Goal: Transaction & Acquisition: Purchase product/service

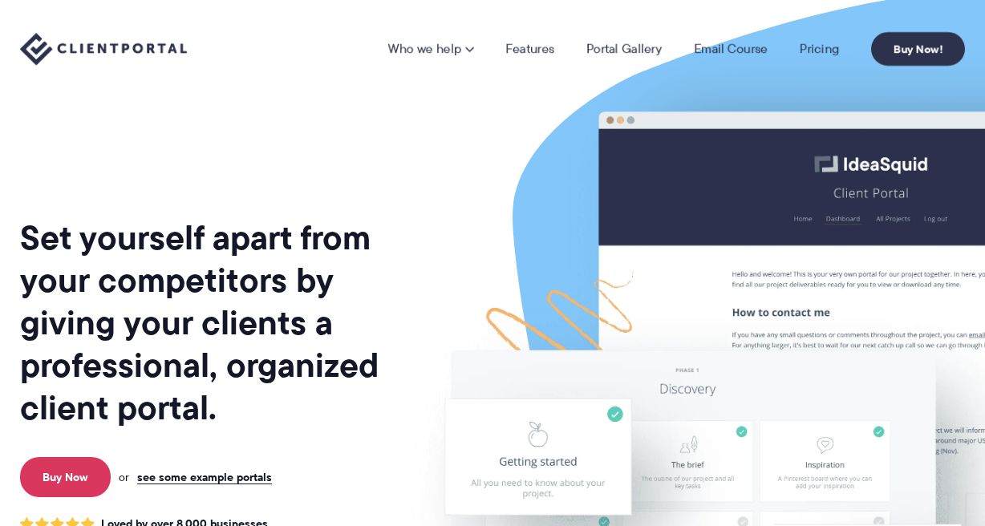
click at [300, 172] on div "Set yourself apart from your competitors by giving your clients a professional,…" at bounding box center [209, 397] width 378 height 769
drag, startPoint x: 300, startPoint y: 172, endPoint x: 284, endPoint y: 172, distance: 16.1
drag, startPoint x: 282, startPoint y: 170, endPoint x: 270, endPoint y: 162, distance: 14.5
click at [270, 162] on div "Set yourself apart from your competitors by giving your clients a professional,…" at bounding box center [209, 397] width 378 height 769
click at [862, 76] on div "Who we help Who we help View pricing Agencies See how Client Portal can help gi…" at bounding box center [492, 49] width 985 height 98
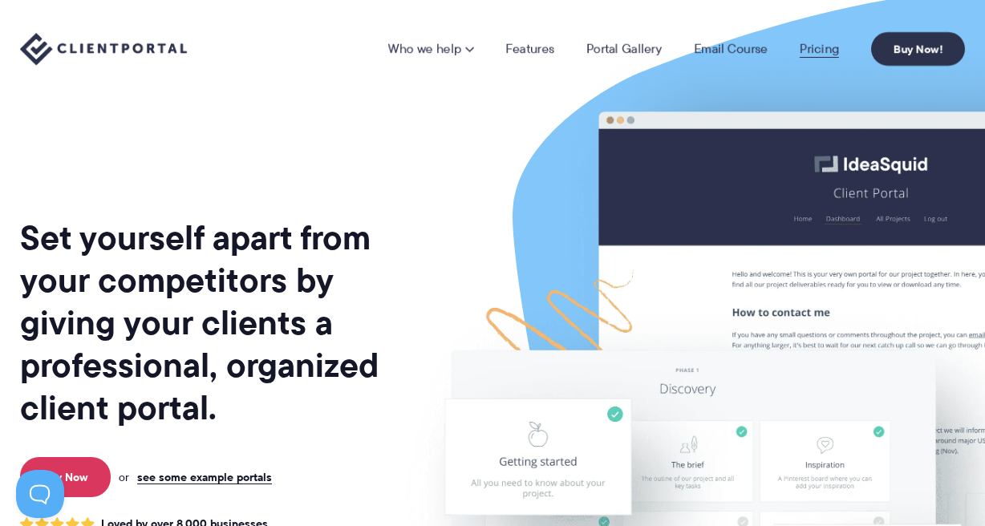
click at [829, 52] on link "Pricing" at bounding box center [818, 48] width 39 height 13
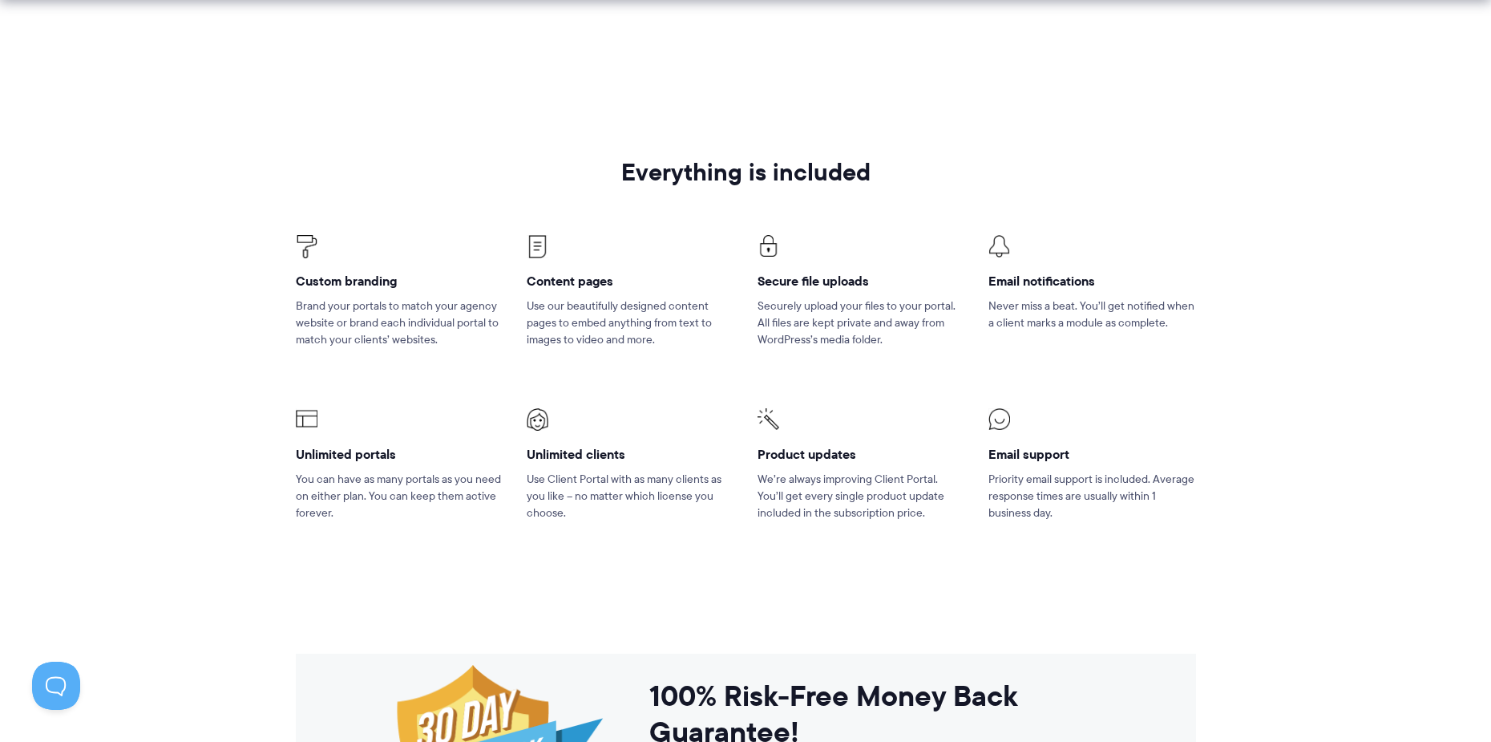
scroll to position [962, 0]
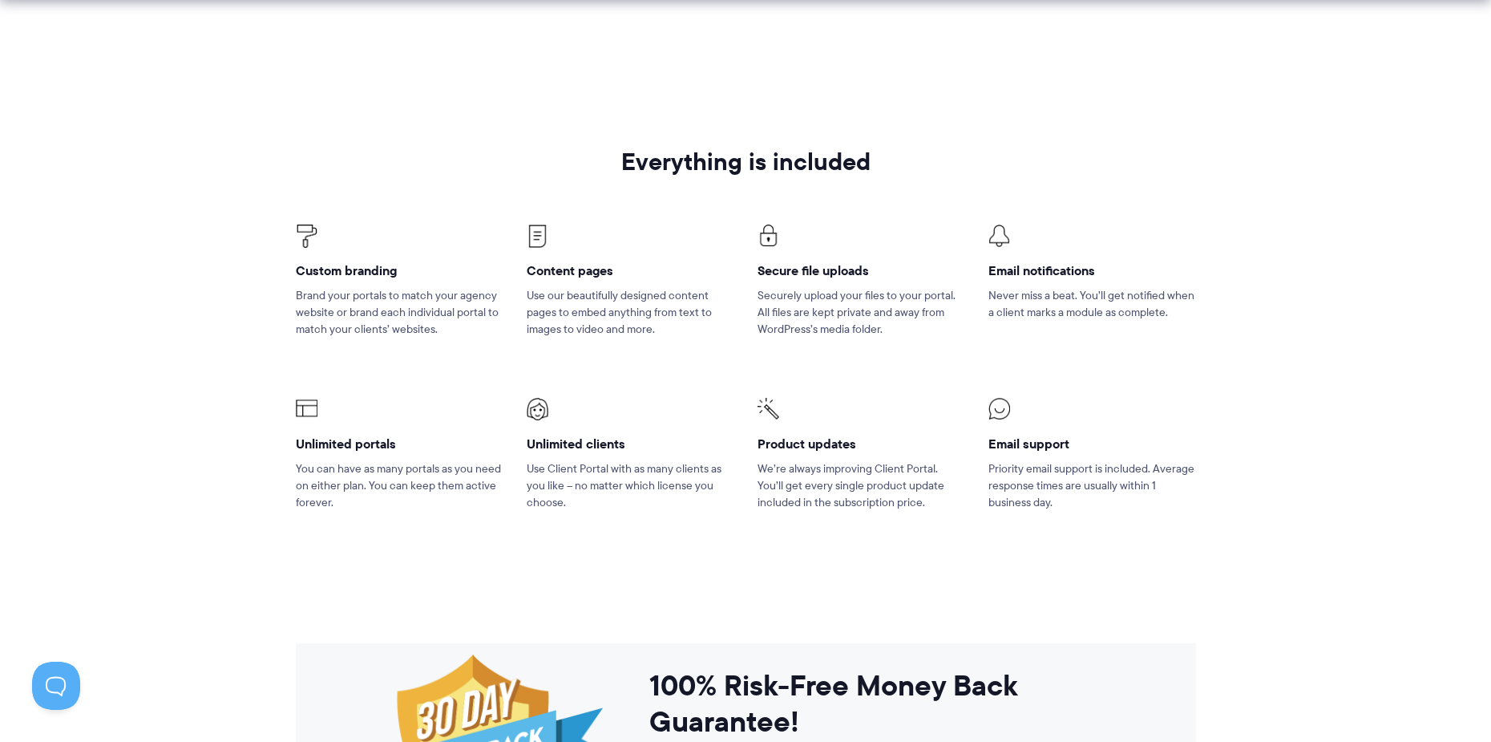
click at [1163, 301] on p "Never miss a beat. You’ll get notified when a client marks a module as complete." at bounding box center [1092, 304] width 207 height 34
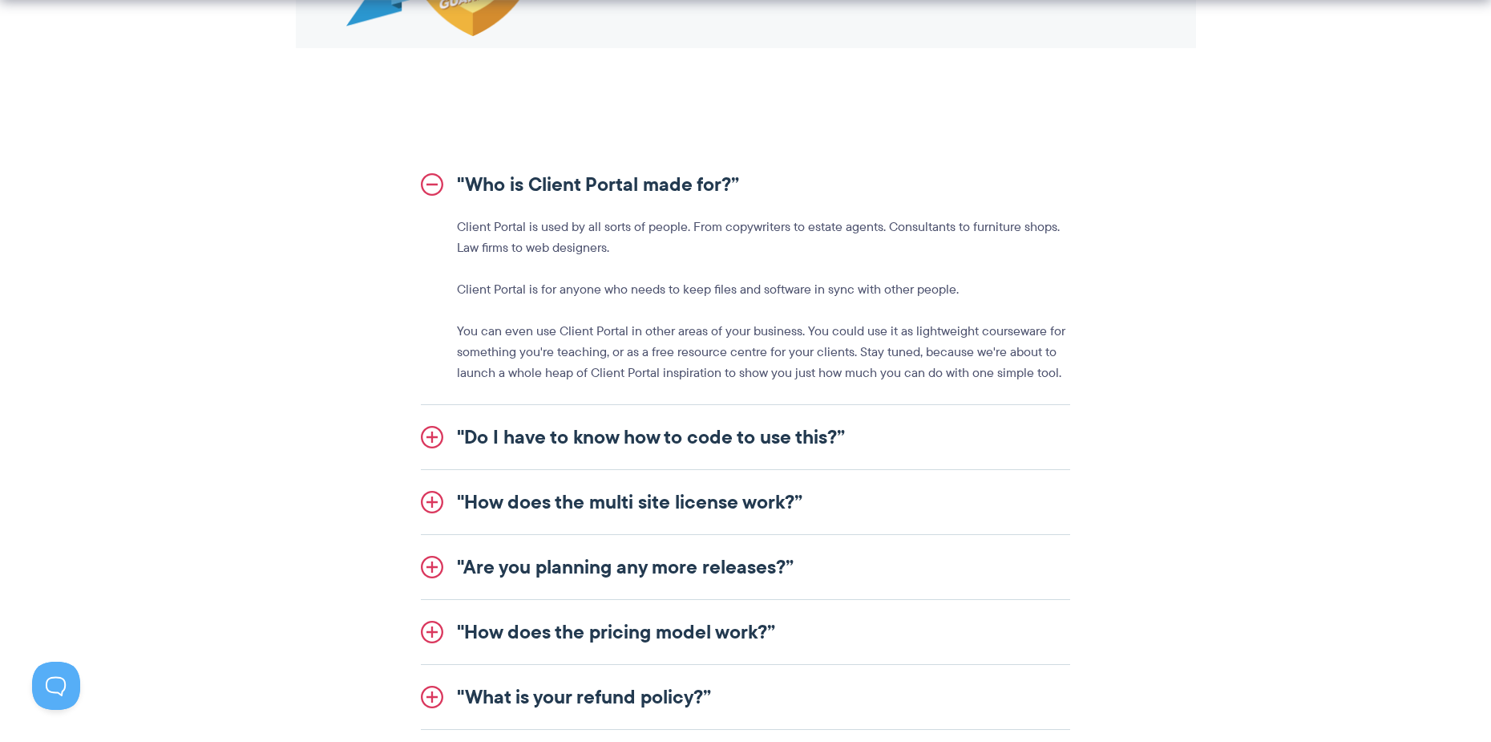
scroll to position [1764, 0]
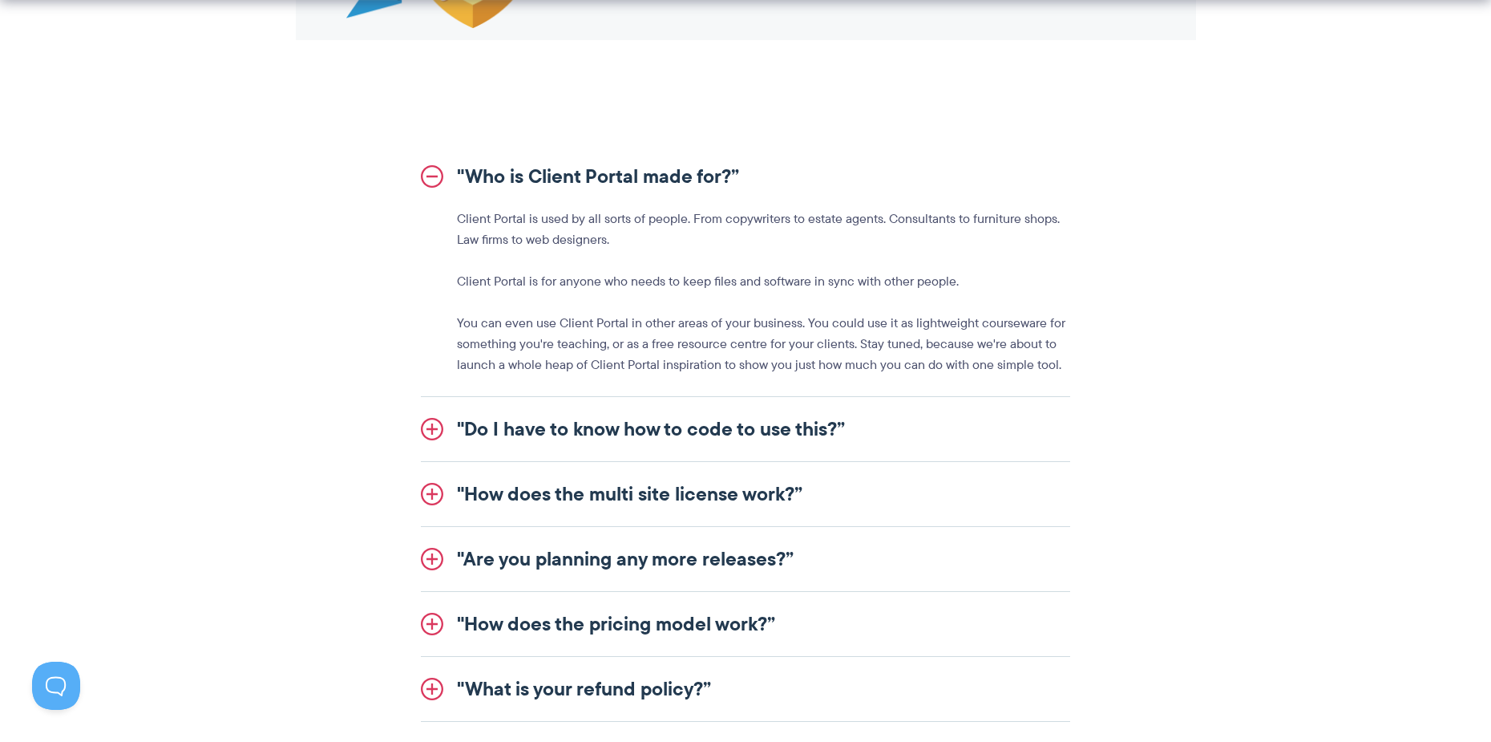
click at [750, 556] on link ""Are you planning any more releases?”" at bounding box center [745, 559] width 649 height 64
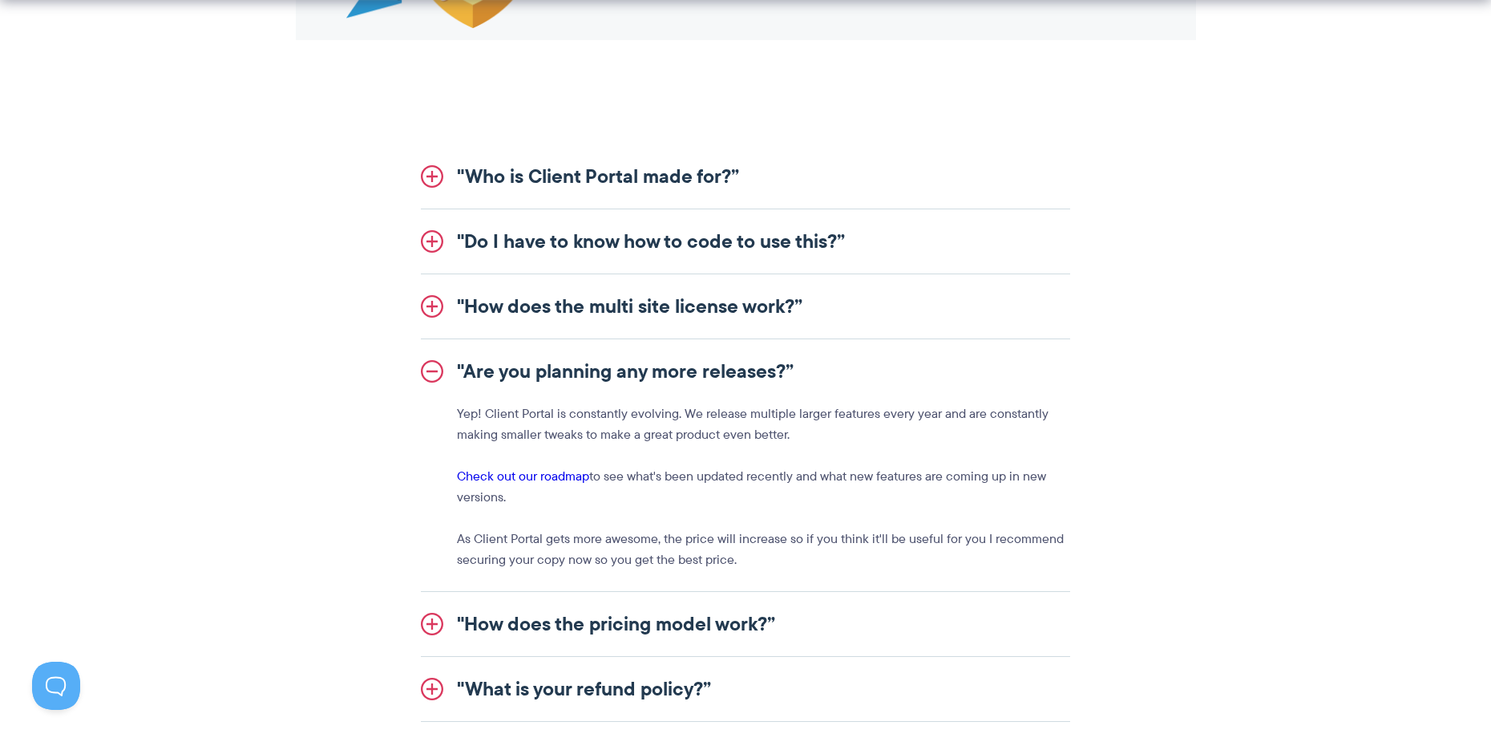
drag, startPoint x: 746, startPoint y: 560, endPoint x: 680, endPoint y: 391, distance: 181.1
click at [677, 385] on link ""Are you planning any more releases?”" at bounding box center [745, 371] width 649 height 64
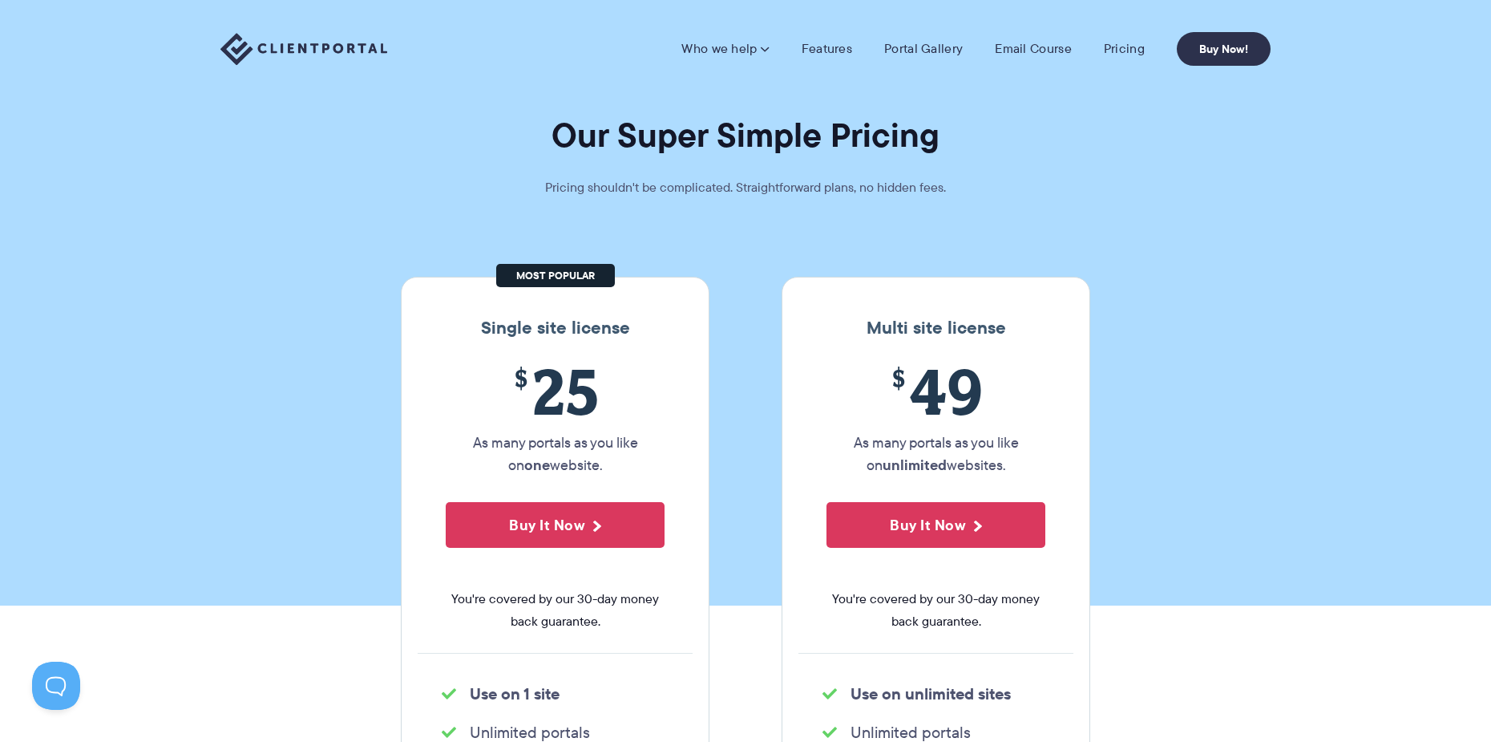
scroll to position [0, 0]
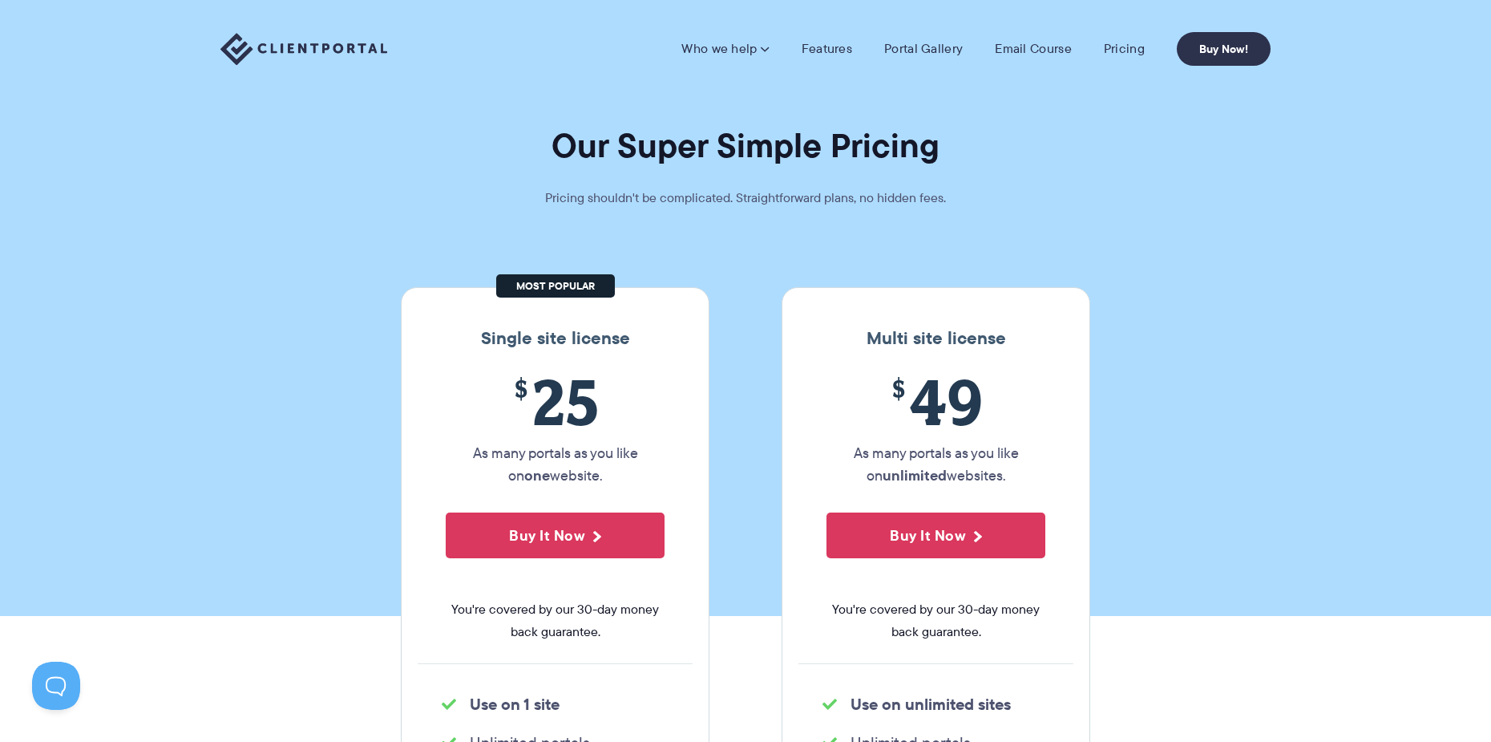
drag, startPoint x: 1069, startPoint y: 396, endPoint x: 1032, endPoint y: 234, distance: 166.1
click at [1031, 233] on section "Our Super Simple Pricing Pricing shouldn't be complicated. Straightforward plan…" at bounding box center [745, 308] width 1491 height 616
click at [1030, 233] on section "Our Super Simple Pricing Pricing shouldn't be complicated. Straightforward plan…" at bounding box center [745, 308] width 1491 height 616
click at [1025, 251] on section "Our Super Simple Pricing Pricing shouldn't be complicated. Straightforward plan…" at bounding box center [745, 308] width 1491 height 616
click at [1025, 250] on section "Our Super Simple Pricing Pricing shouldn't be complicated. Straightforward plan…" at bounding box center [745, 308] width 1491 height 616
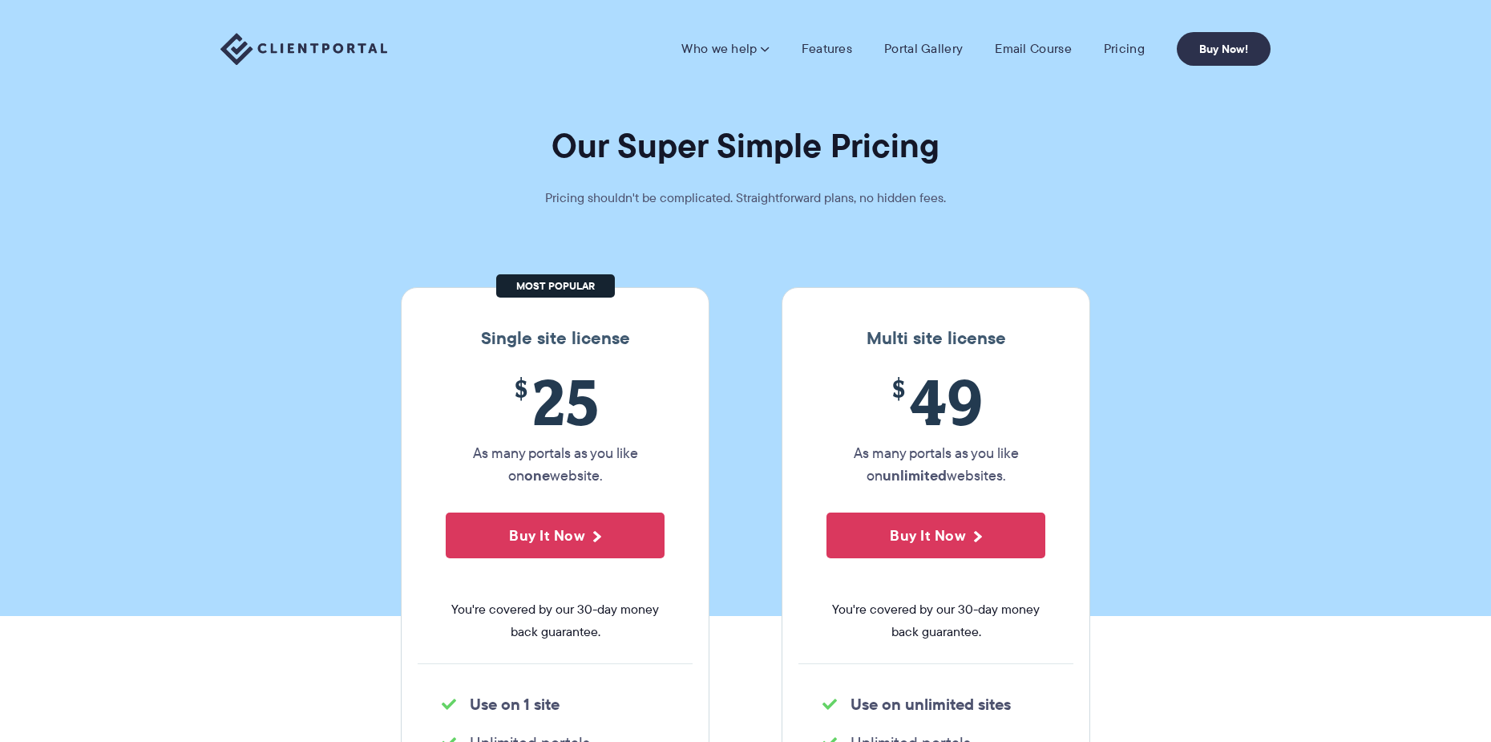
click at [1047, 105] on section "Our Super Simple Pricing Pricing shouldn't be complicated. Straightforward plan…" at bounding box center [745, 308] width 1491 height 616
click at [1129, 43] on link "Pricing" at bounding box center [1124, 49] width 41 height 16
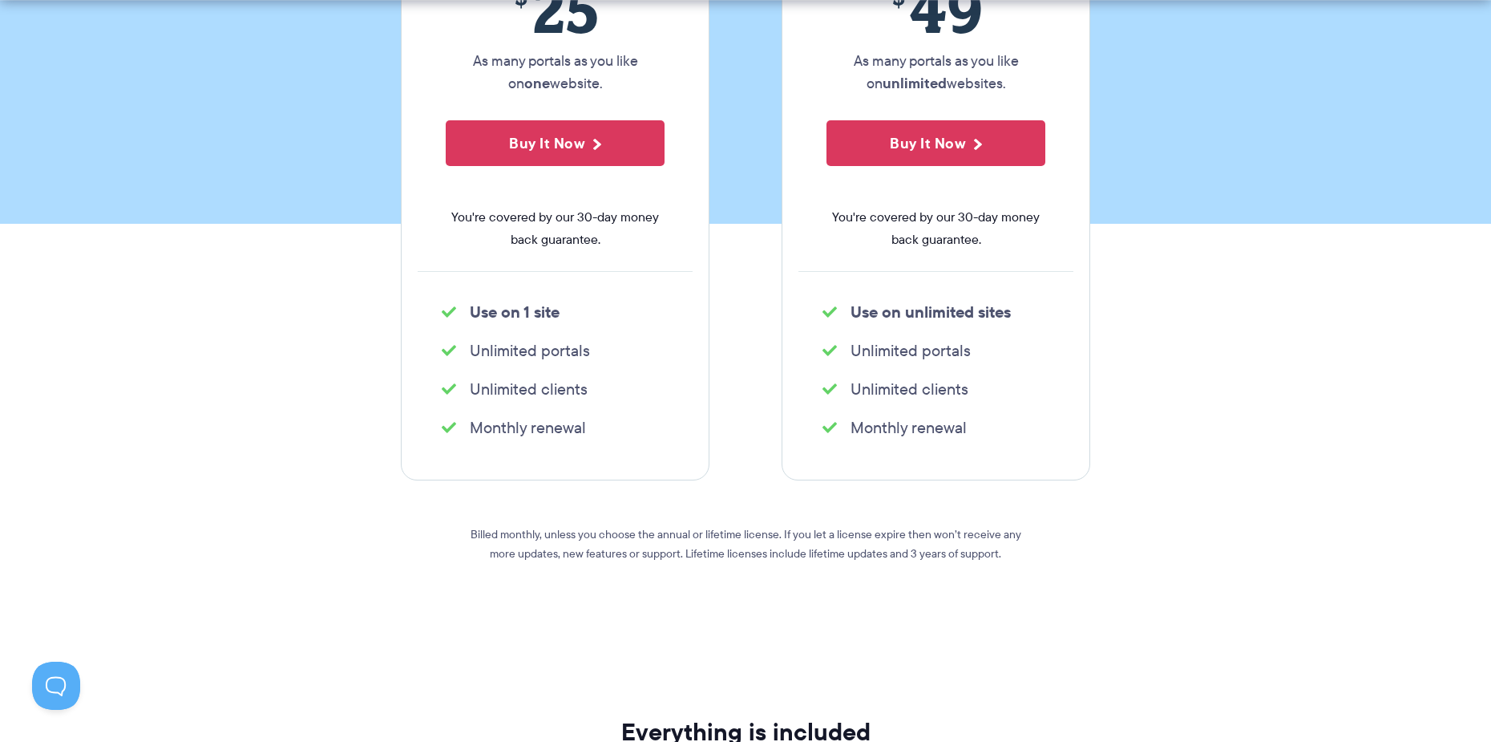
scroll to position [401, 0]
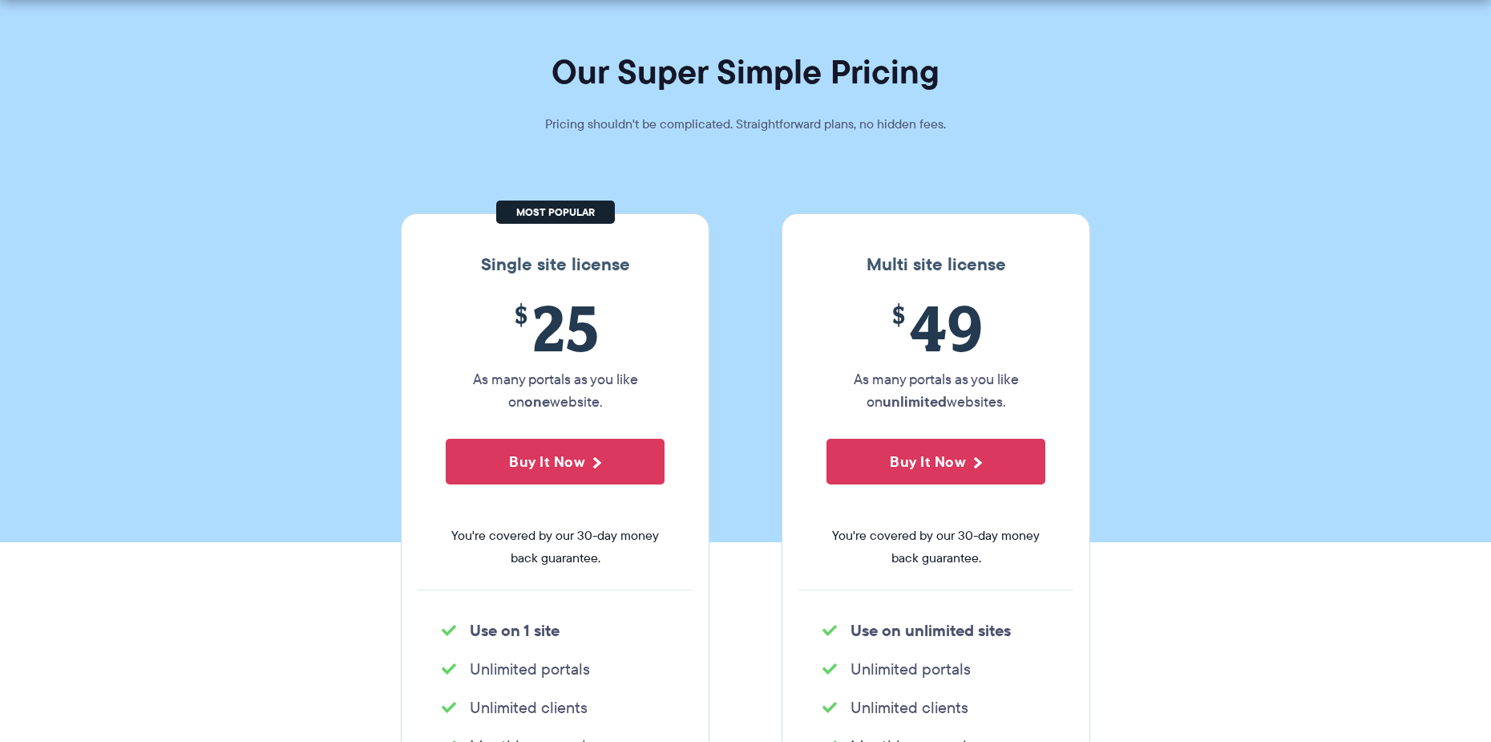
scroll to position [80, 0]
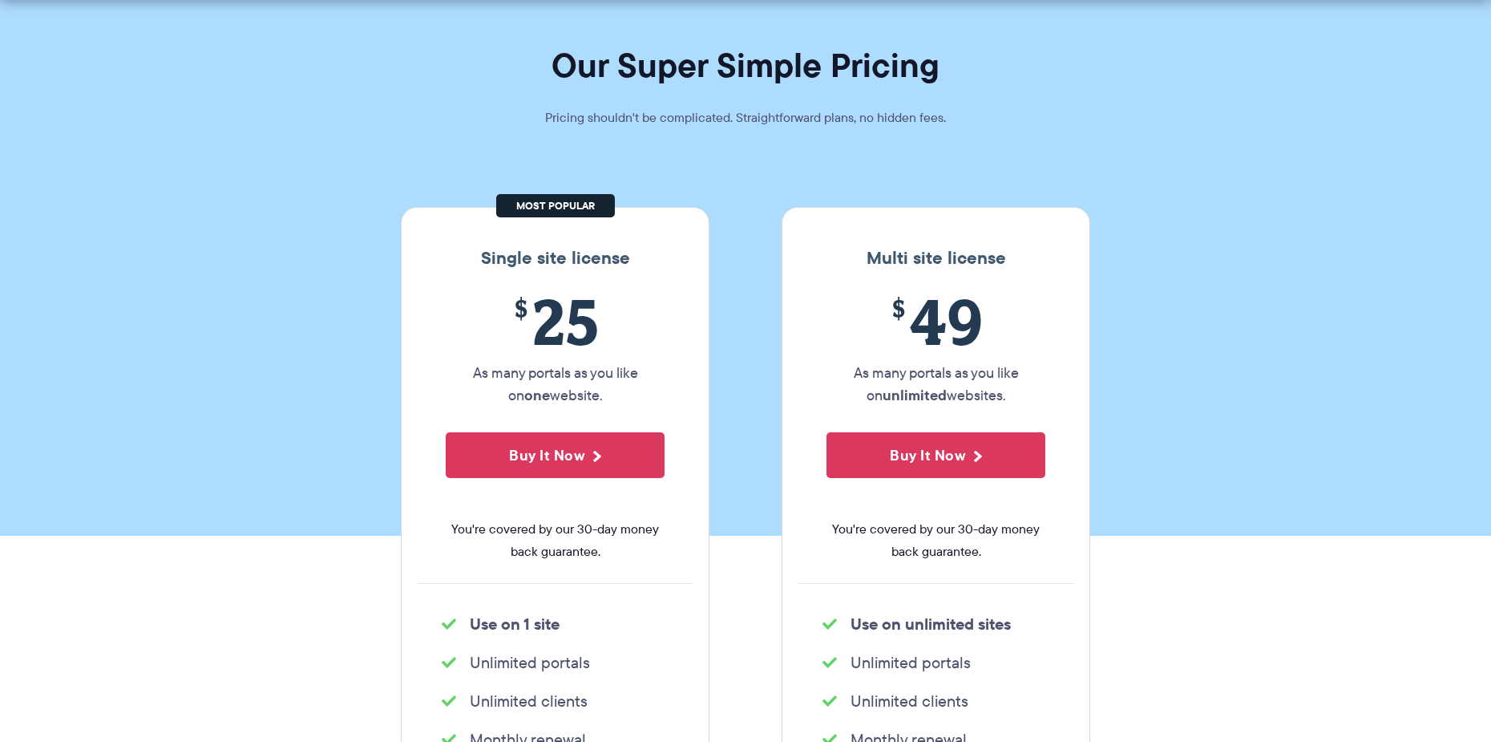
click at [1220, 293] on section "Our Super Simple Pricing Pricing shouldn't be complicated. Straightforward plan…" at bounding box center [745, 228] width 1491 height 616
click at [1226, 305] on section "Our Super Simple Pricing Pricing shouldn't be complicated. Straightforward plan…" at bounding box center [745, 228] width 1491 height 616
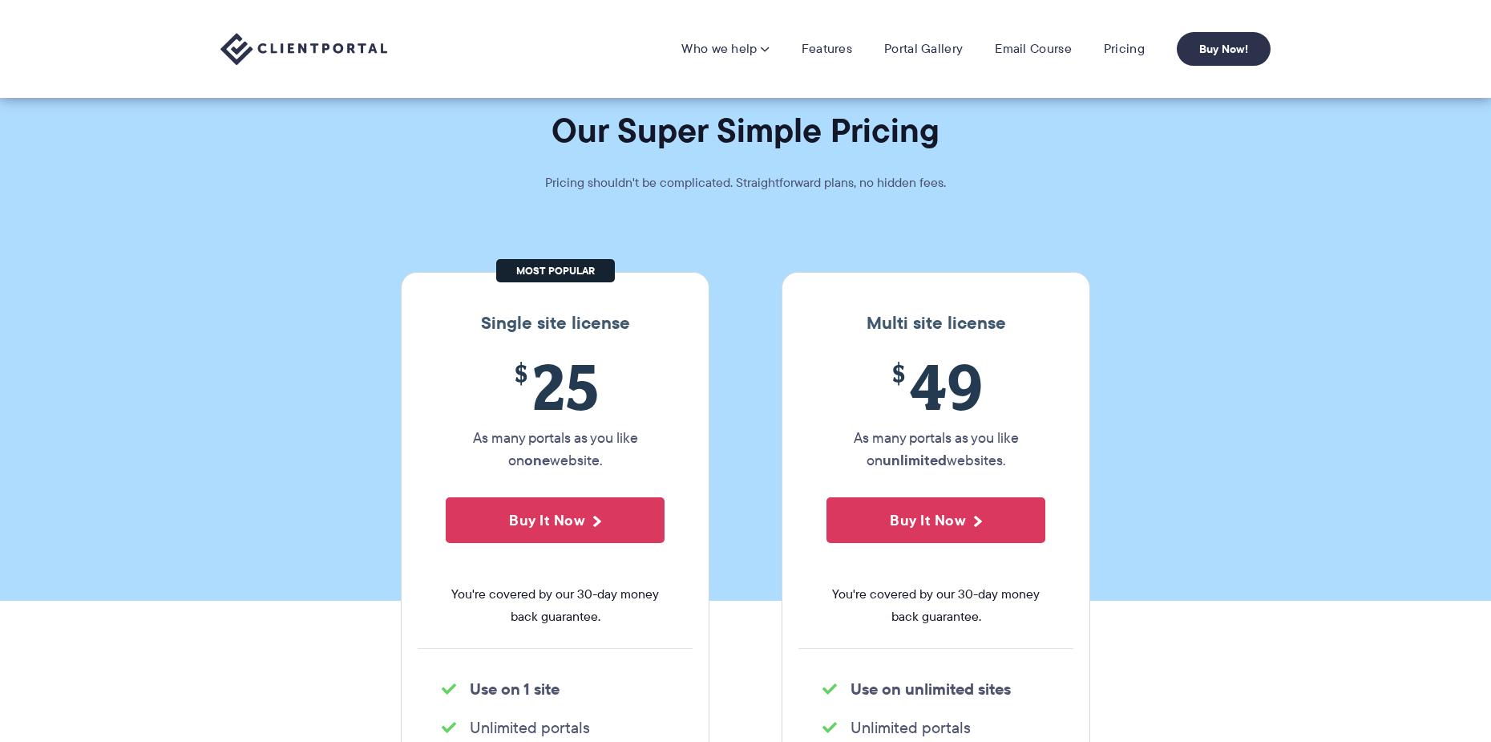
scroll to position [0, 0]
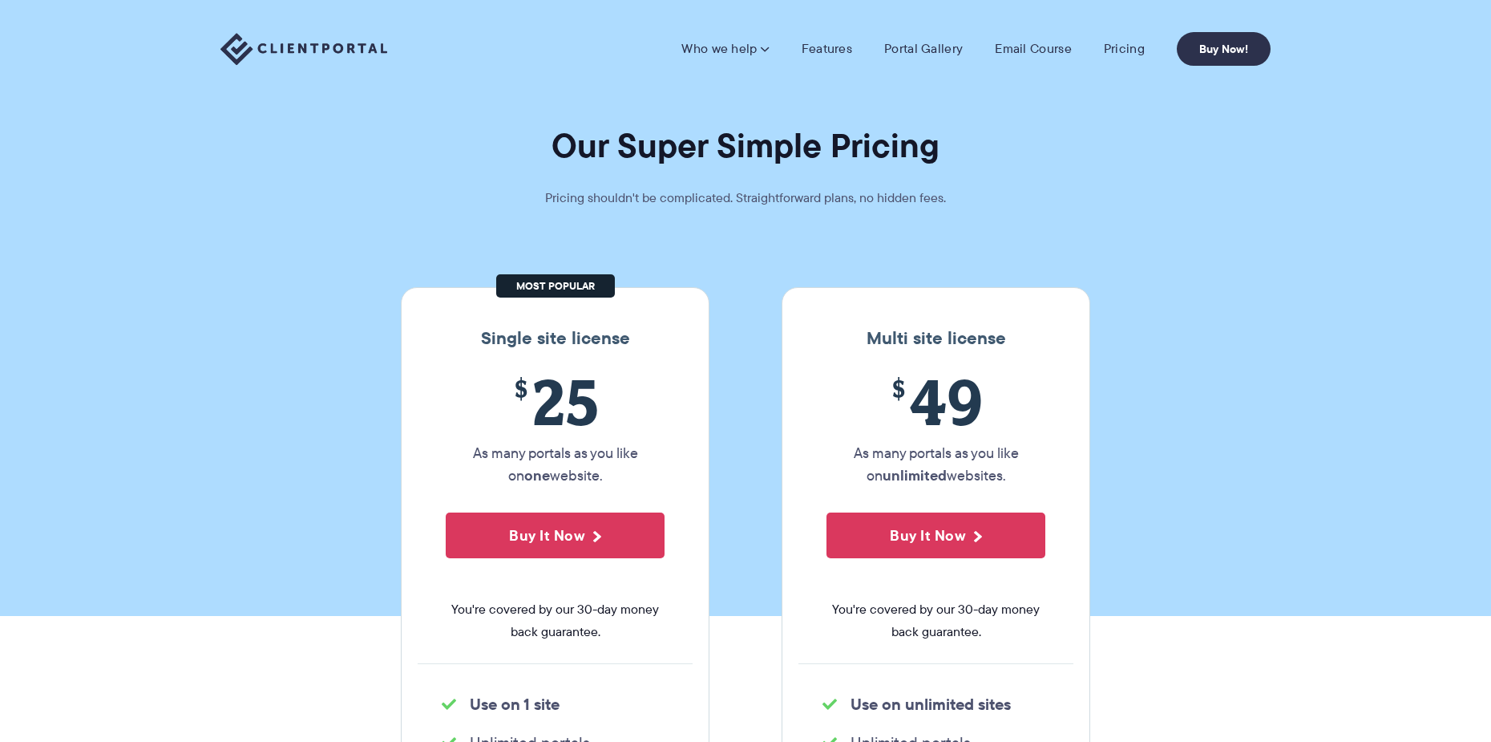
click at [1191, 103] on section "Our Super Simple Pricing Pricing shouldn't be complicated. Straightforward plan…" at bounding box center [745, 308] width 1491 height 616
click at [1225, 54] on link "Buy Now!" at bounding box center [1224, 49] width 94 height 34
click at [1213, 168] on section "Our Super Simple Pricing Pricing shouldn't be complicated. Straightforward plan…" at bounding box center [745, 308] width 1491 height 616
drag, startPoint x: 1209, startPoint y: 164, endPoint x: 1159, endPoint y: 179, distance: 51.8
click at [1159, 179] on section "Our Super Simple Pricing Pricing shouldn't be complicated. Straightforward plan…" at bounding box center [745, 308] width 1491 height 616
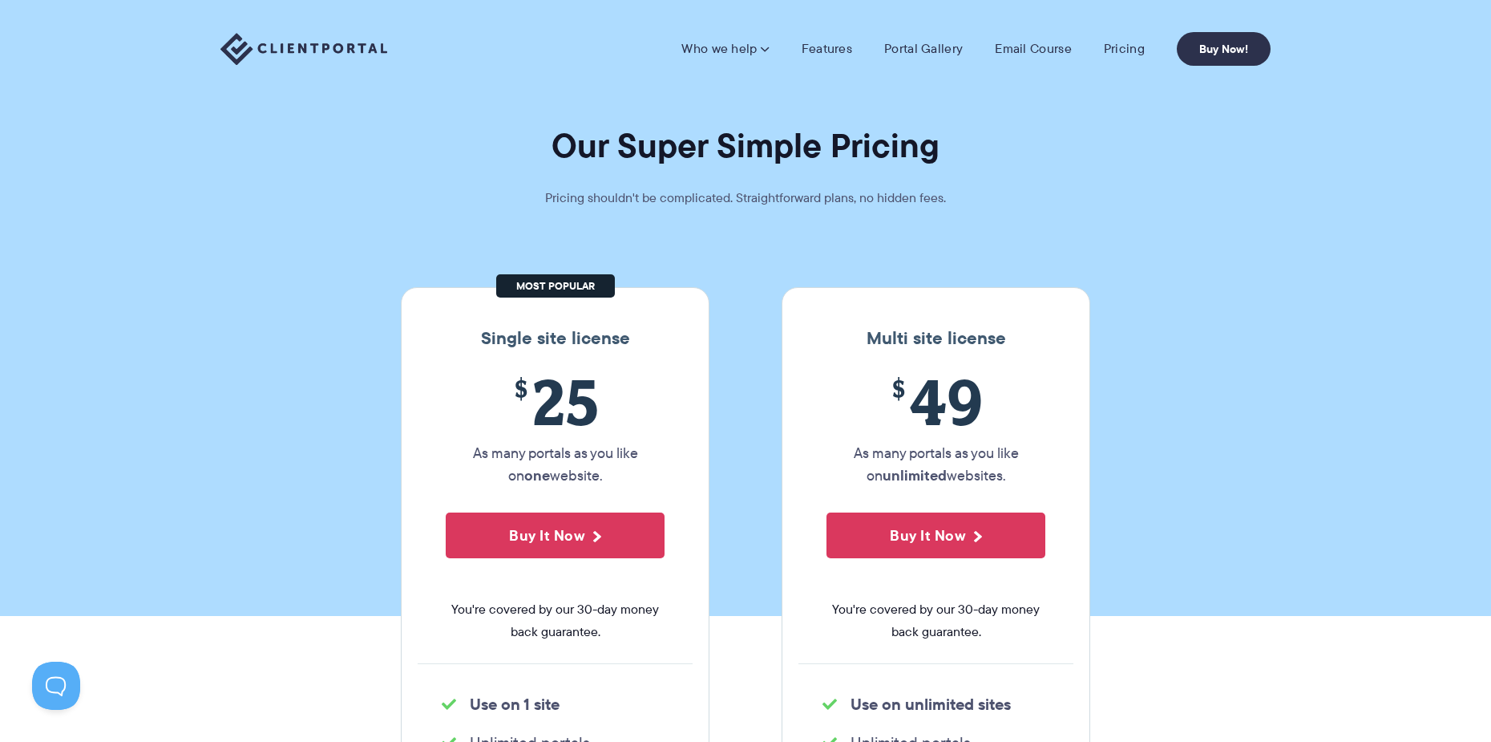
drag, startPoint x: 1159, startPoint y: 179, endPoint x: 1177, endPoint y: 156, distance: 28.6
drag, startPoint x: 1178, startPoint y: 160, endPoint x: 1155, endPoint y: 164, distance: 23.0
click at [1153, 164] on h1 "Our Super Simple Pricing" at bounding box center [745, 145] width 1491 height 42
click at [1153, 166] on h1 "Our Super Simple Pricing" at bounding box center [745, 145] width 1491 height 42
drag, startPoint x: 1151, startPoint y: 166, endPoint x: 1082, endPoint y: 170, distance: 69.1
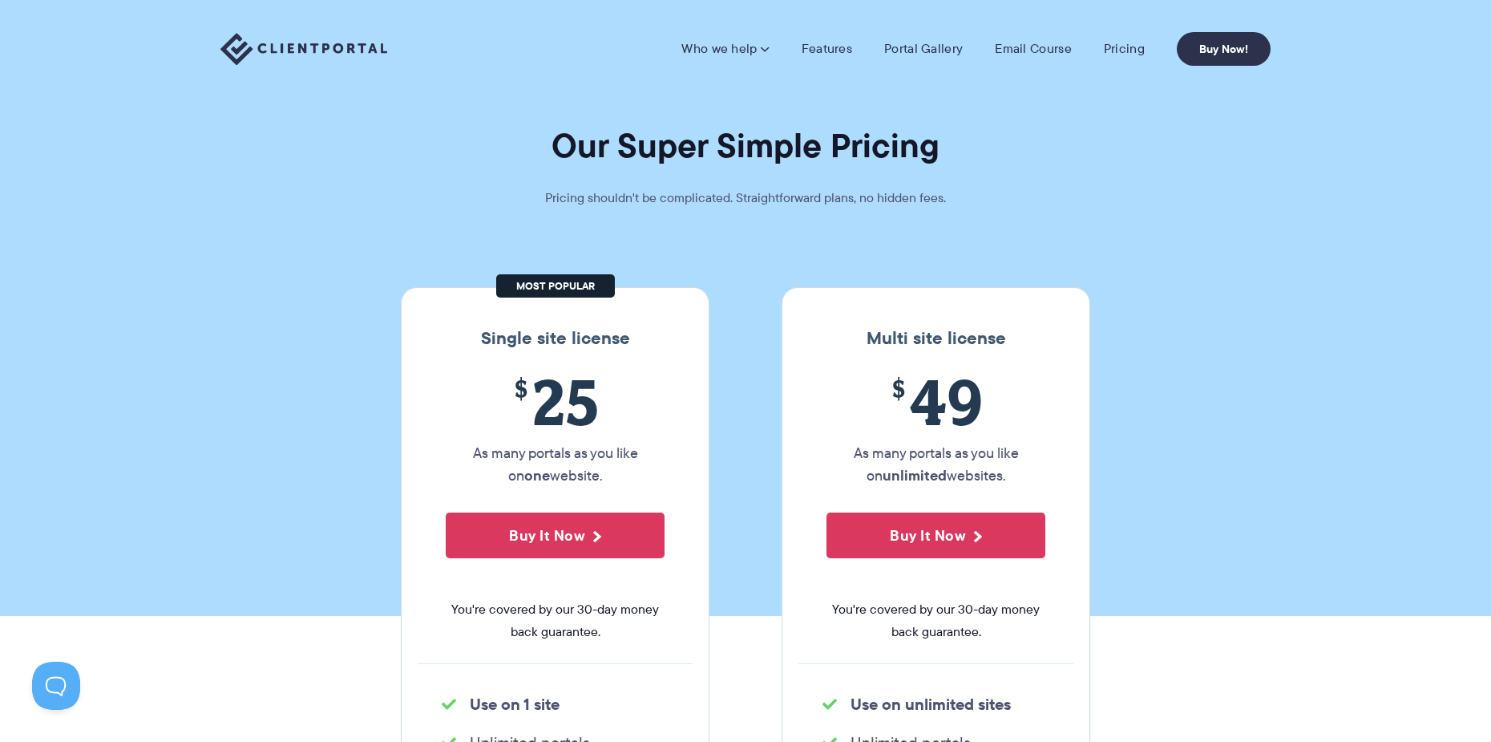
drag, startPoint x: 1082, startPoint y: 170, endPoint x: 1093, endPoint y: 167, distance: 10.9
click at [1082, 170] on section "Our Super Simple Pricing Pricing shouldn't be complicated. Straightforward plan…" at bounding box center [745, 308] width 1491 height 616
click at [1243, 52] on link "Buy Now!" at bounding box center [1224, 49] width 94 height 34
drag, startPoint x: 1204, startPoint y: 145, endPoint x: 1179, endPoint y: 140, distance: 25.5
drag, startPoint x: 1179, startPoint y: 140, endPoint x: 1085, endPoint y: 115, distance: 97.6
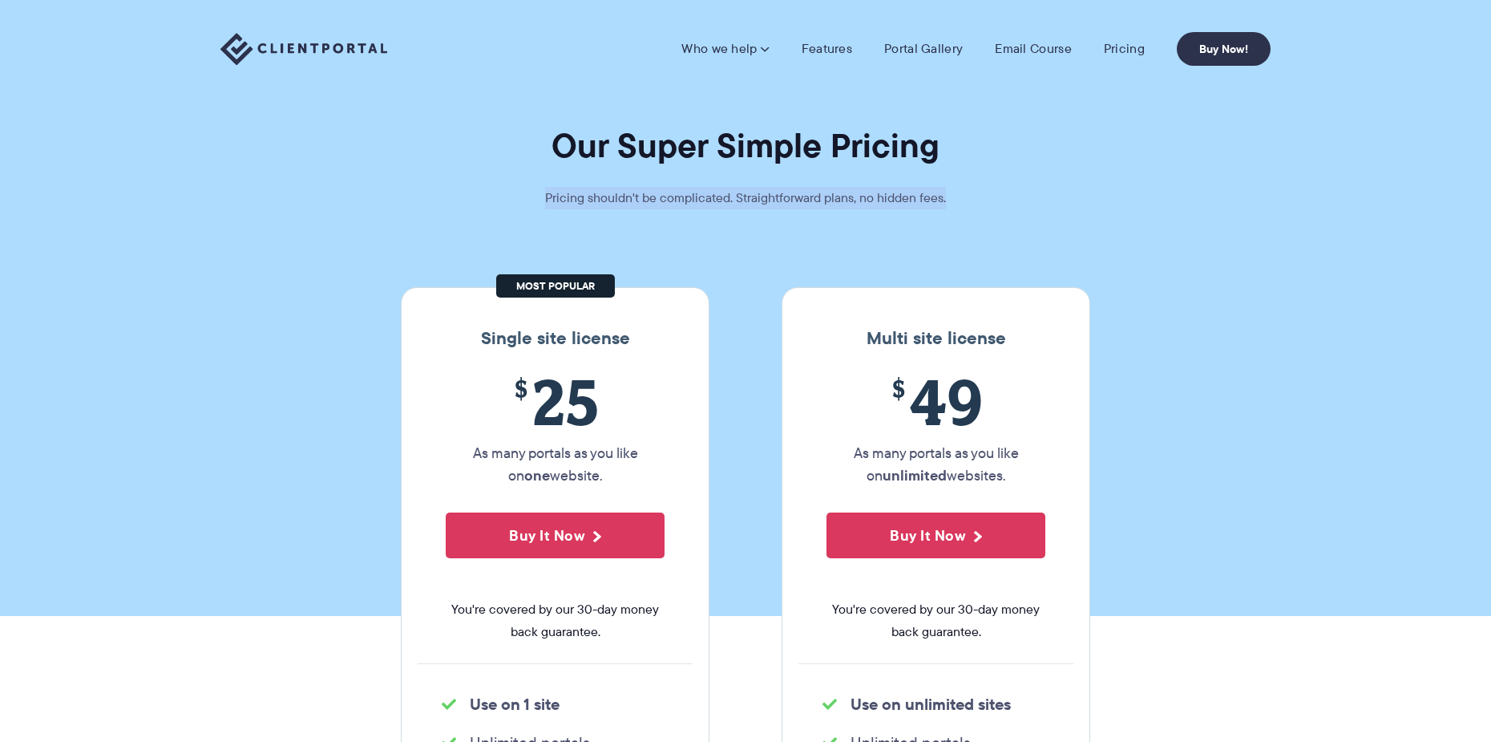
drag, startPoint x: 973, startPoint y: 161, endPoint x: 977, endPoint y: 189, distance: 28.5
drag, startPoint x: 977, startPoint y: 189, endPoint x: 1030, endPoint y: 122, distance: 85.2
click at [1030, 121] on section "Our Super Simple Pricing Pricing shouldn't be complicated. Straightforward plan…" at bounding box center [745, 308] width 1491 height 616
drag, startPoint x: 1030, startPoint y: 121, endPoint x: 1013, endPoint y: 125, distance: 17.3
drag, startPoint x: 1013, startPoint y: 125, endPoint x: 1001, endPoint y: 96, distance: 31.3
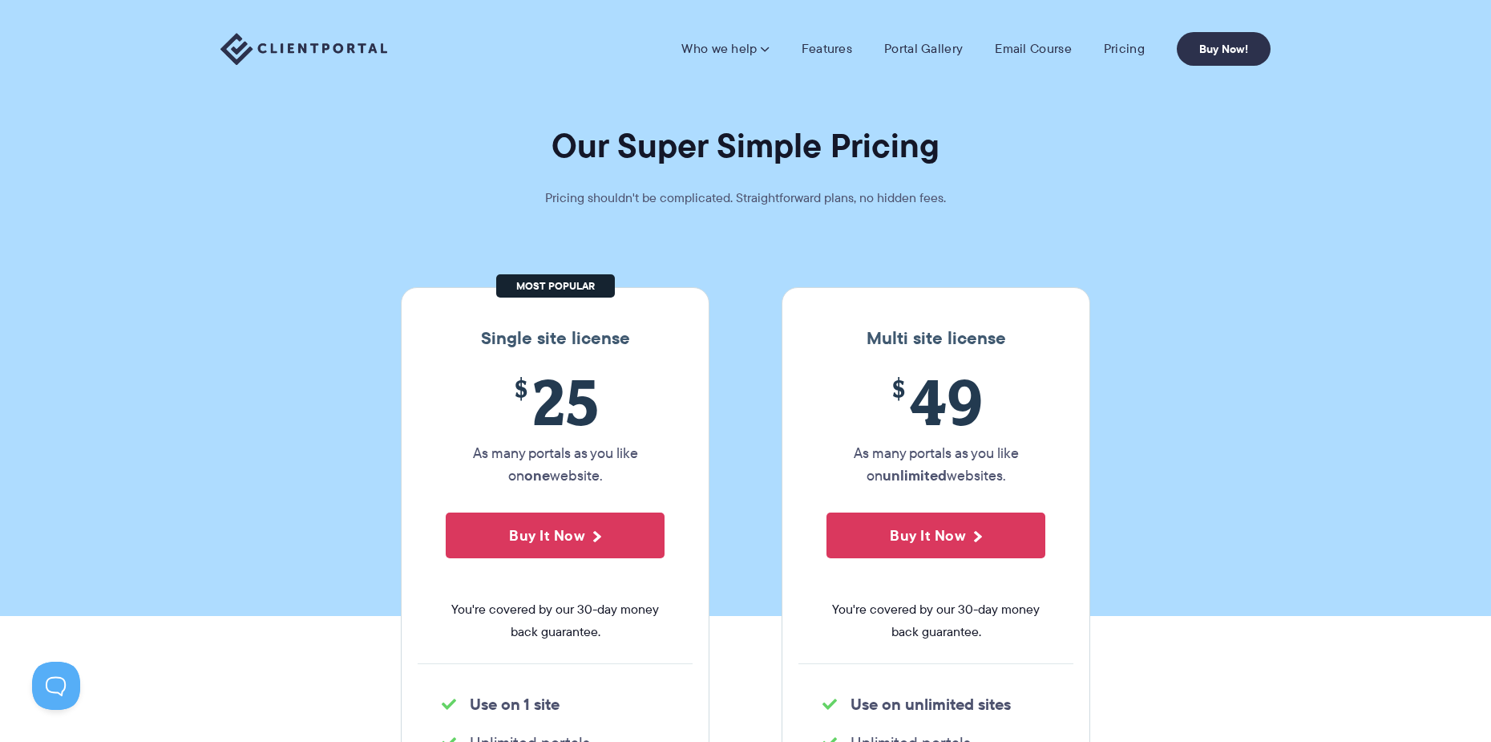
click at [987, 91] on div "Who we help Who we help View pricing Agencies See how Client Portal can help gi…" at bounding box center [745, 49] width 1491 height 98
drag, startPoint x: 1264, startPoint y: 258, endPoint x: 1495, endPoint y: 394, distance: 267.7
drag, startPoint x: 1344, startPoint y: 553, endPoint x: 1341, endPoint y: 563, distance: 9.9
drag, startPoint x: 1341, startPoint y: 563, endPoint x: 1349, endPoint y: 597, distance: 34.6
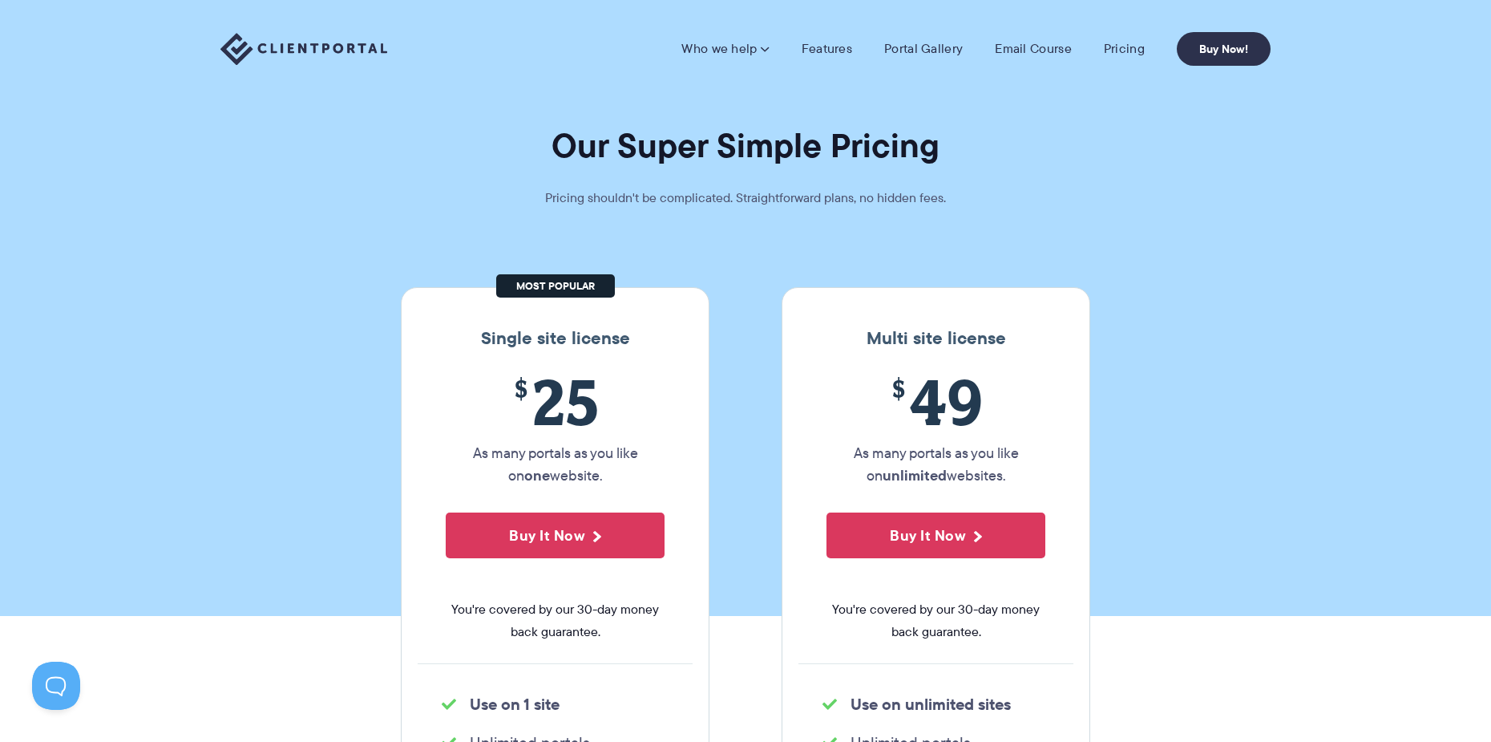
click at [1345, 601] on section "Our Super Simple Pricing Pricing shouldn't be complicated. Straightforward plan…" at bounding box center [745, 308] width 1491 height 616
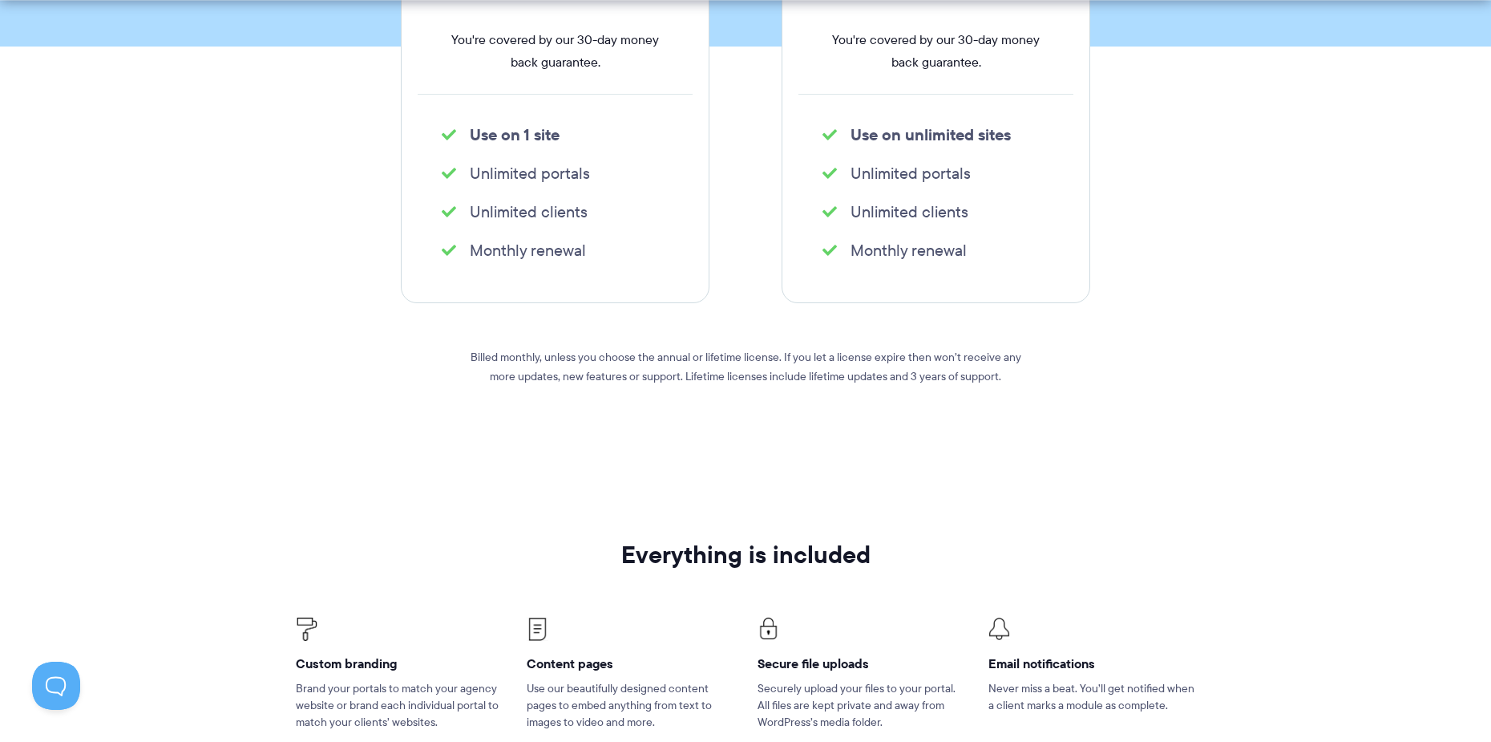
scroll to position [641, 0]
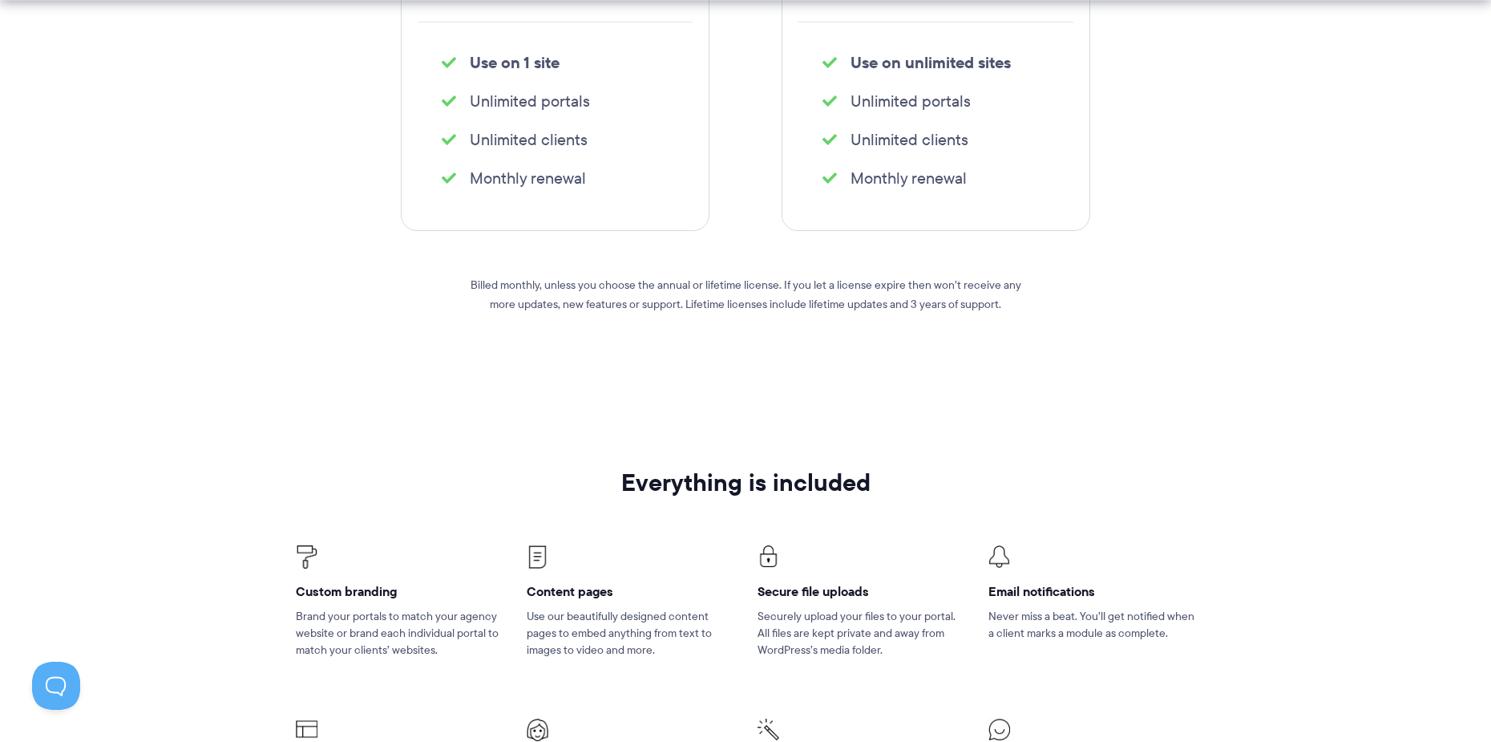
drag, startPoint x: 1296, startPoint y: 577, endPoint x: 1289, endPoint y: 572, distance: 8.7
click at [1288, 572] on section "Everything is included Custom branding Brand your portals to match your agency …" at bounding box center [745, 670] width 1491 height 515
drag, startPoint x: 1286, startPoint y: 573, endPoint x: 1285, endPoint y: 594, distance: 20.9
click at [1281, 591] on section "Everything is included Custom branding Brand your portals to match your agency …" at bounding box center [745, 670] width 1491 height 515
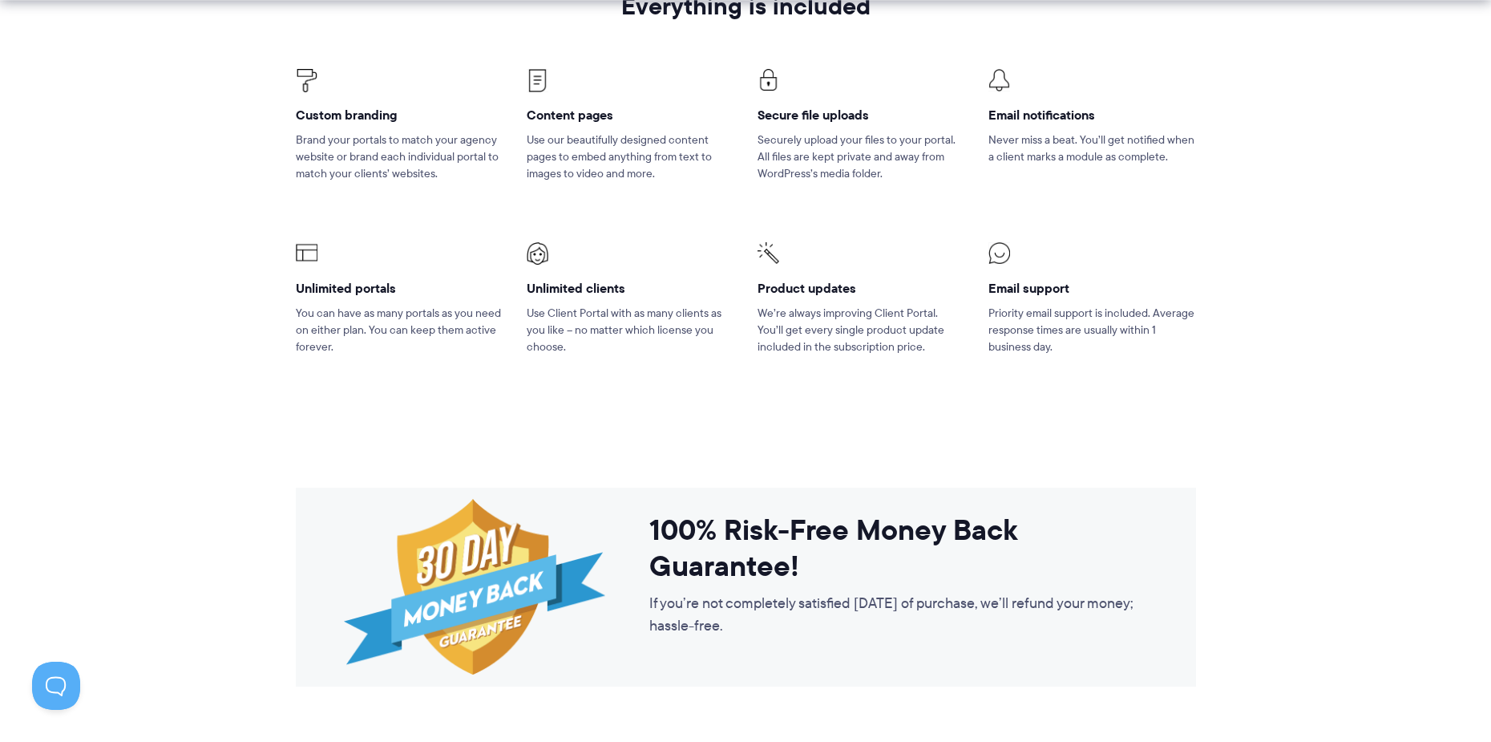
scroll to position [1203, 0]
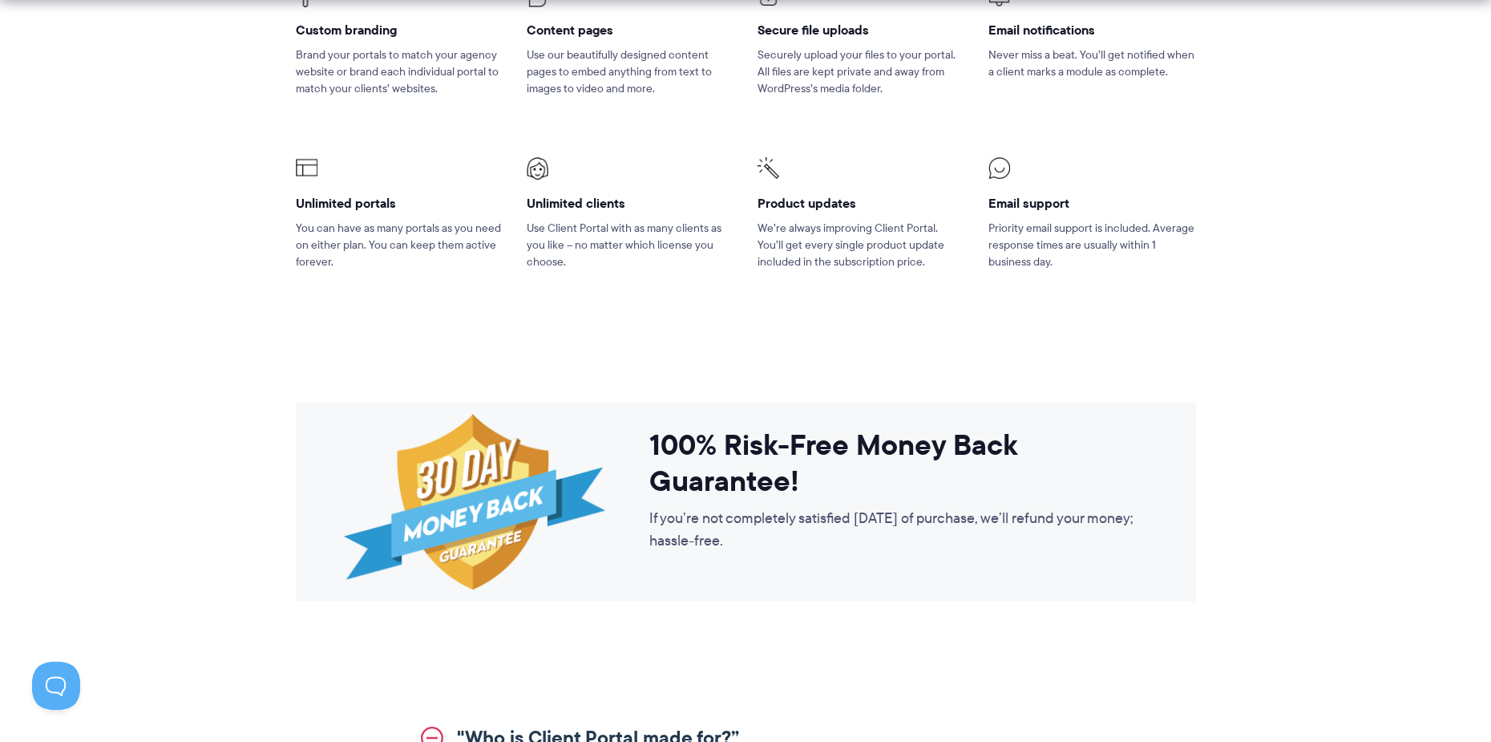
click at [1259, 603] on section "100% Risk-Free Money Back Guarantee! If you’re not completely satisfied within …" at bounding box center [745, 515] width 1491 height 299
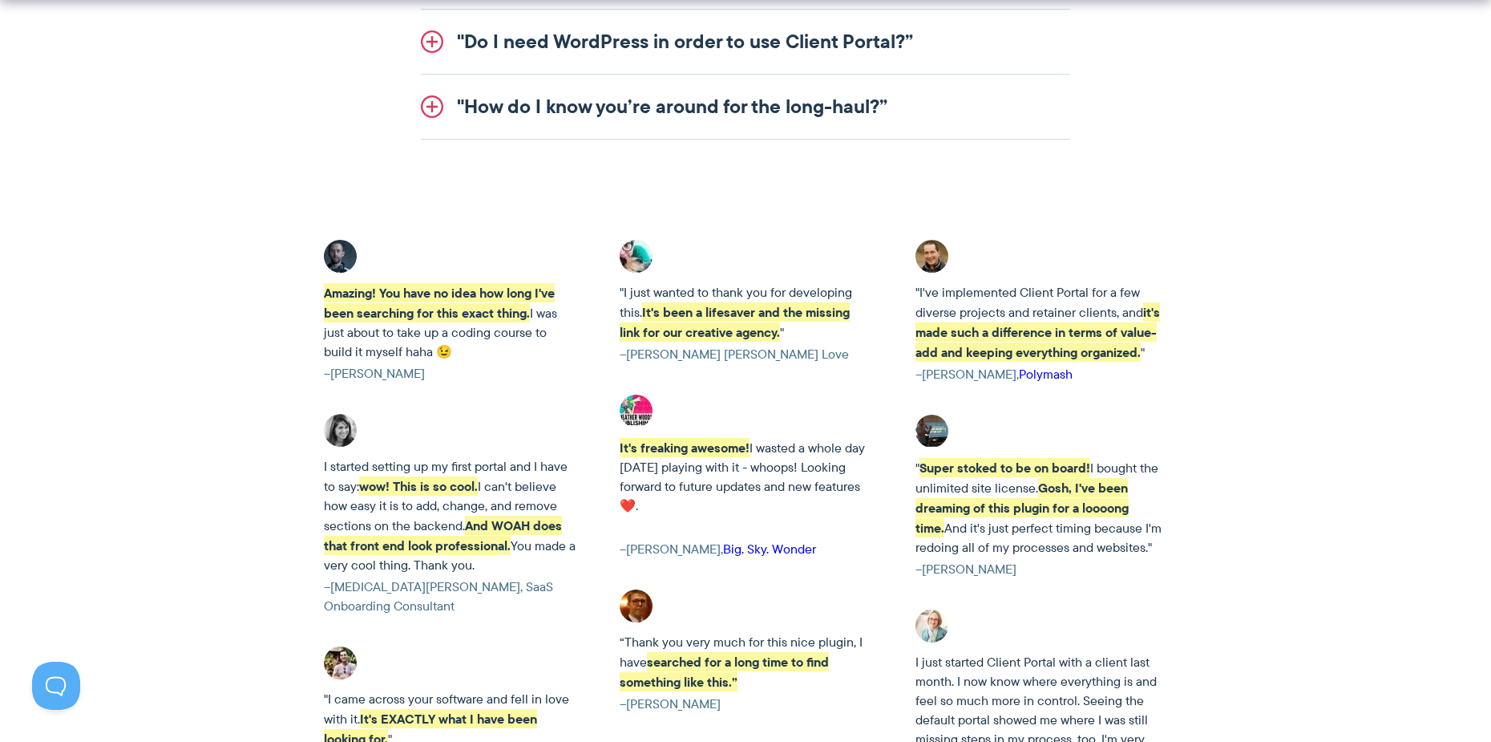
scroll to position [2486, 0]
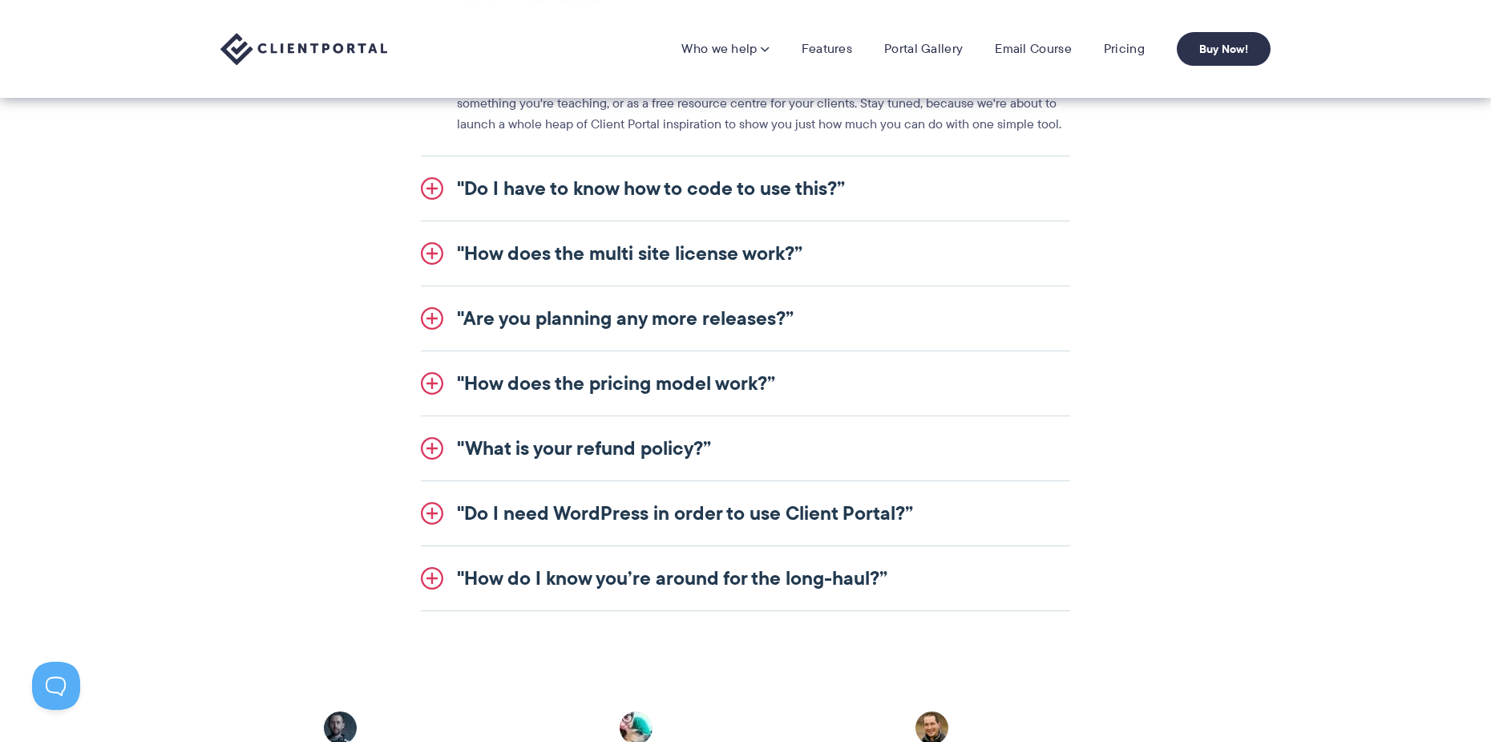
click at [1426, 526] on section ""Who is Client Portal made for?” Client Portal is used by all sorts of people. …" at bounding box center [745, 257] width 1491 height 787
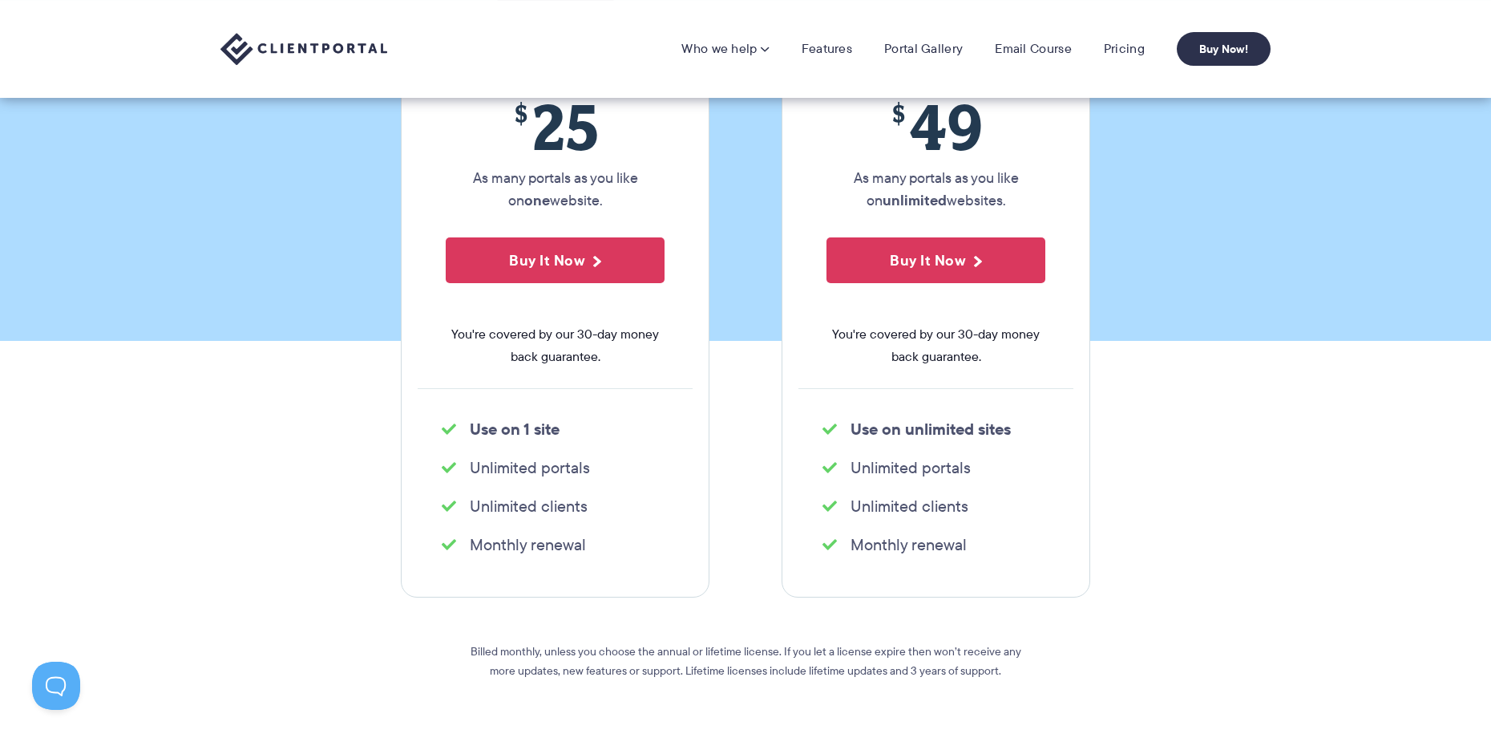
scroll to position [80, 0]
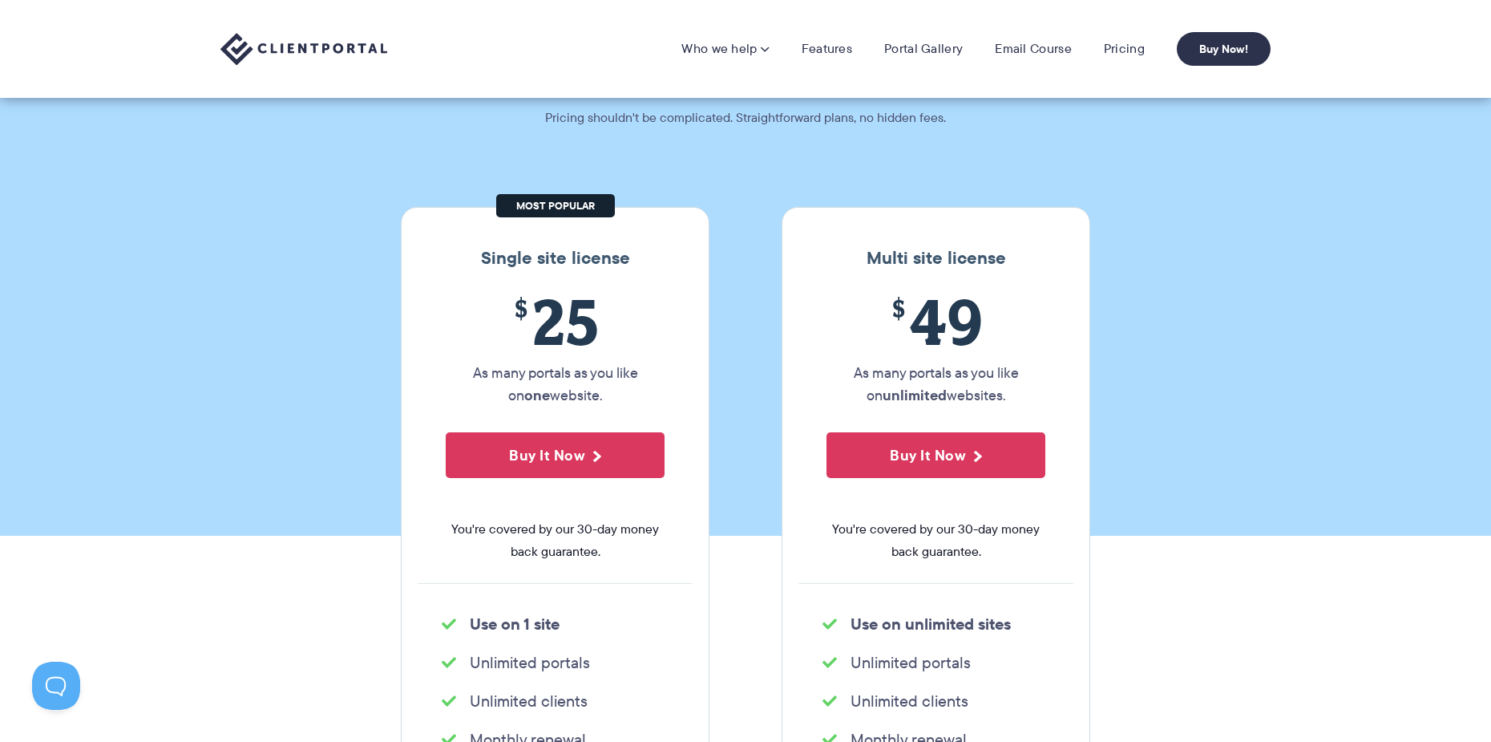
click at [1167, 456] on section "Our Super Simple Pricing Pricing shouldn't be complicated. Straightforward plan…" at bounding box center [745, 228] width 1491 height 616
drag, startPoint x: 1167, startPoint y: 456, endPoint x: 1194, endPoint y: 479, distance: 35.2
click at [1194, 479] on section "Our Super Simple Pricing Pricing shouldn't be complicated. Straightforward plan…" at bounding box center [745, 228] width 1491 height 616
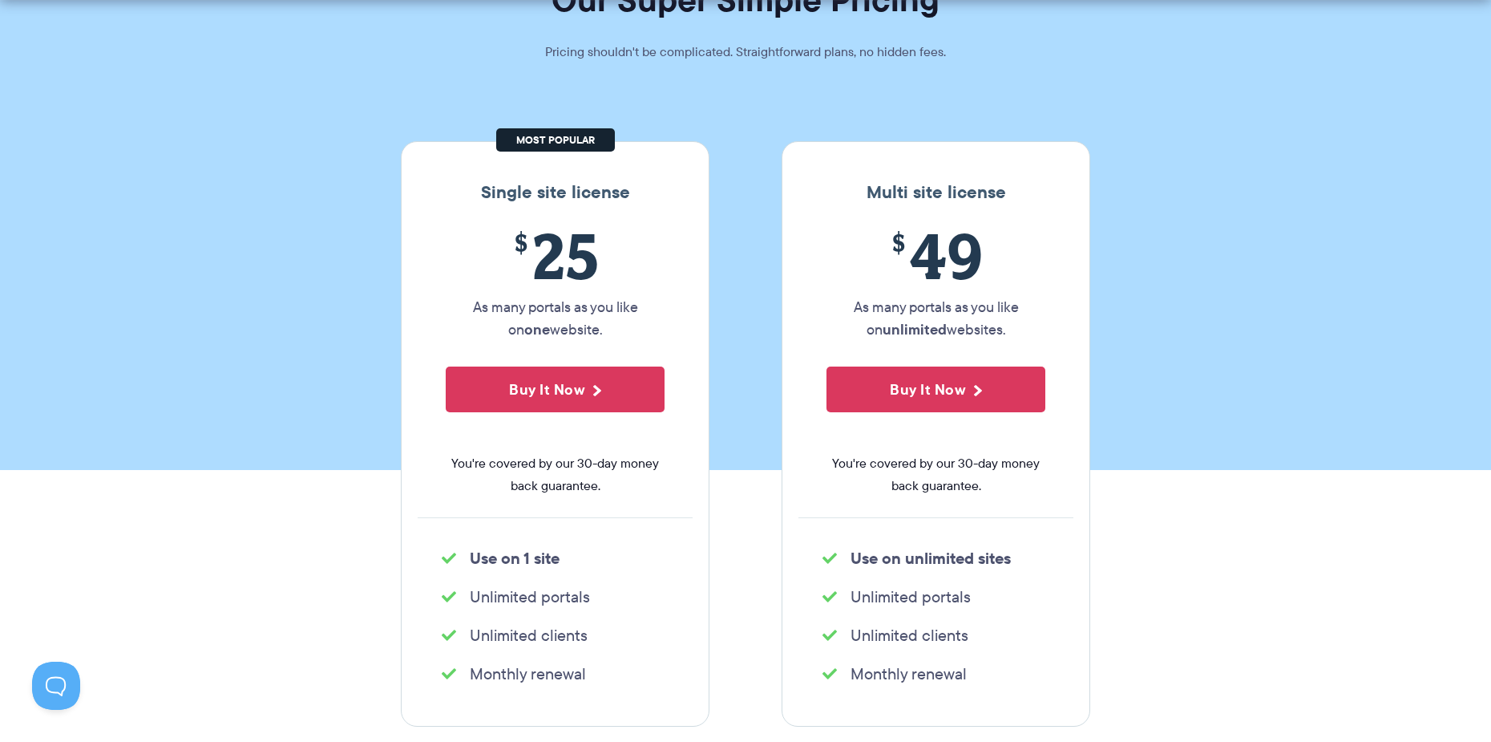
scroll to position [160, 0]
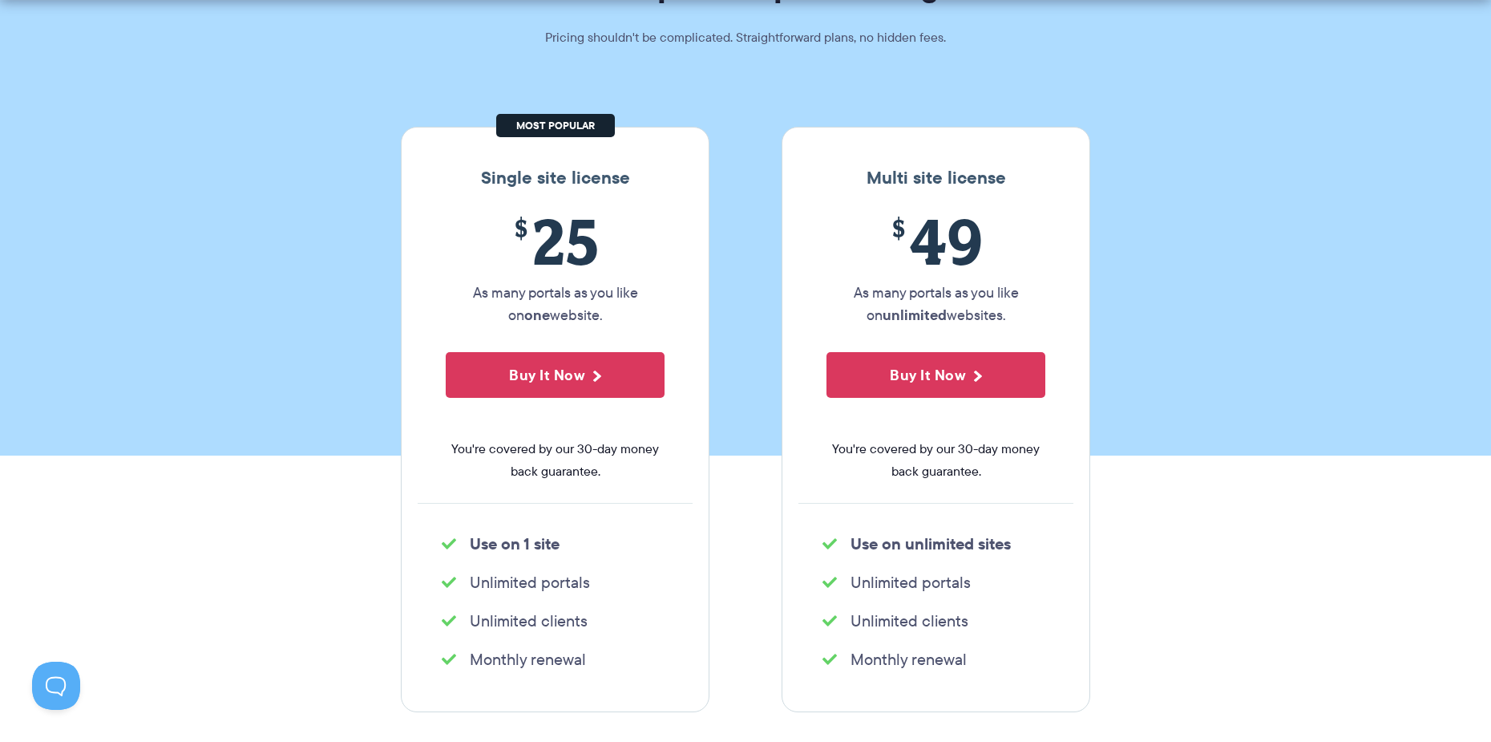
click at [1194, 479] on section "Single site license $ 25 As many portals as you like on one website. Buy It Now…" at bounding box center [745, 486] width 1491 height 815
drag, startPoint x: 1194, startPoint y: 479, endPoint x: 1148, endPoint y: 514, distance: 57.2
click at [1147, 513] on section "Single site license $ 25 As many portals as you like on one website. Buy It Now…" at bounding box center [745, 486] width 1491 height 815
click at [1146, 511] on section "Single site license $ 25 As many portals as you like on one website. Buy It Now…" at bounding box center [745, 486] width 1491 height 815
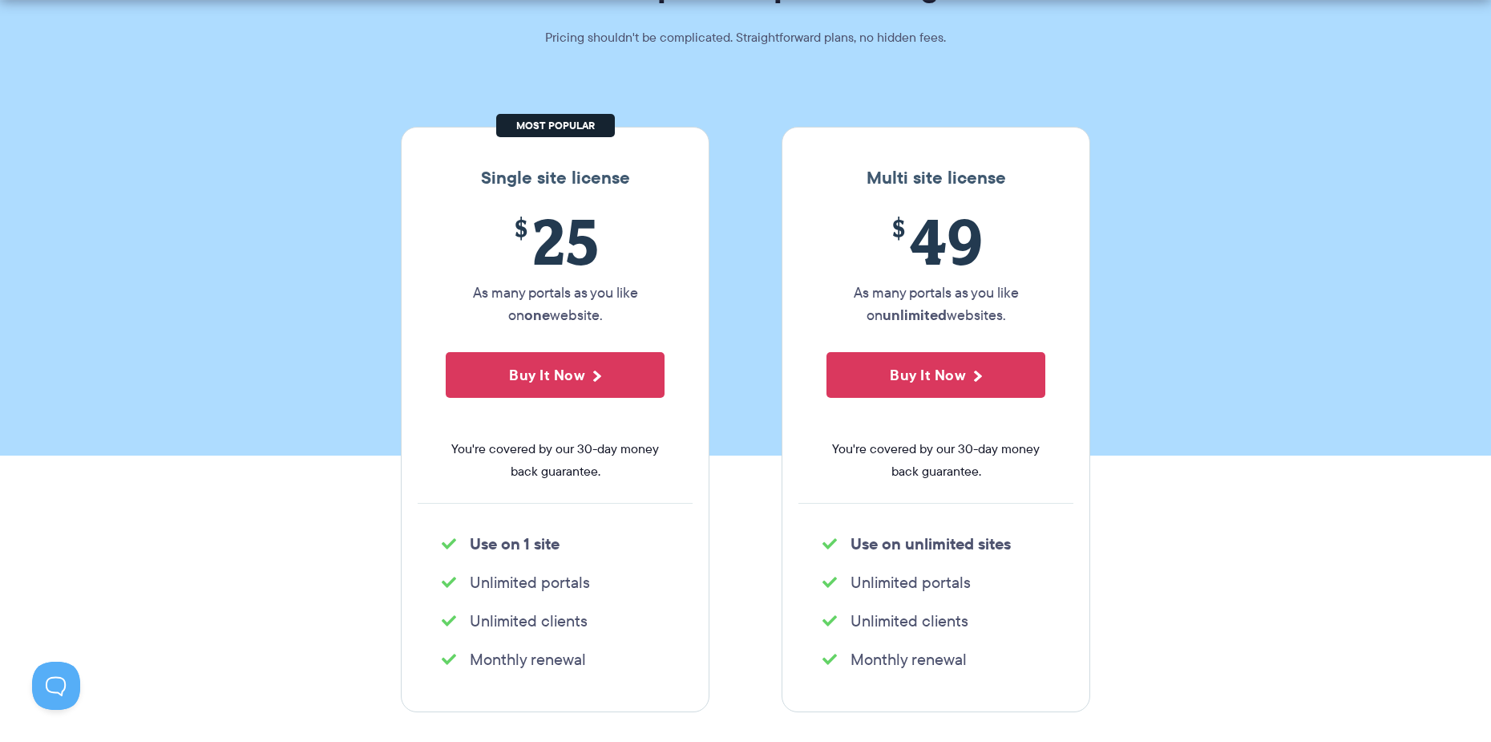
click at [1146, 511] on section "Single site license $ 25 As many portals as you like on one website. Buy It Now…" at bounding box center [745, 486] width 1491 height 815
drag, startPoint x: 1145, startPoint y: 510, endPoint x: 1138, endPoint y: 504, distance: 9.7
click at [1138, 504] on section "Single site license $ 25 As many portals as you like on one website. Buy It Now…" at bounding box center [745, 486] width 1491 height 815
drag, startPoint x: 1218, startPoint y: 385, endPoint x: 1208, endPoint y: 377, distance: 13.2
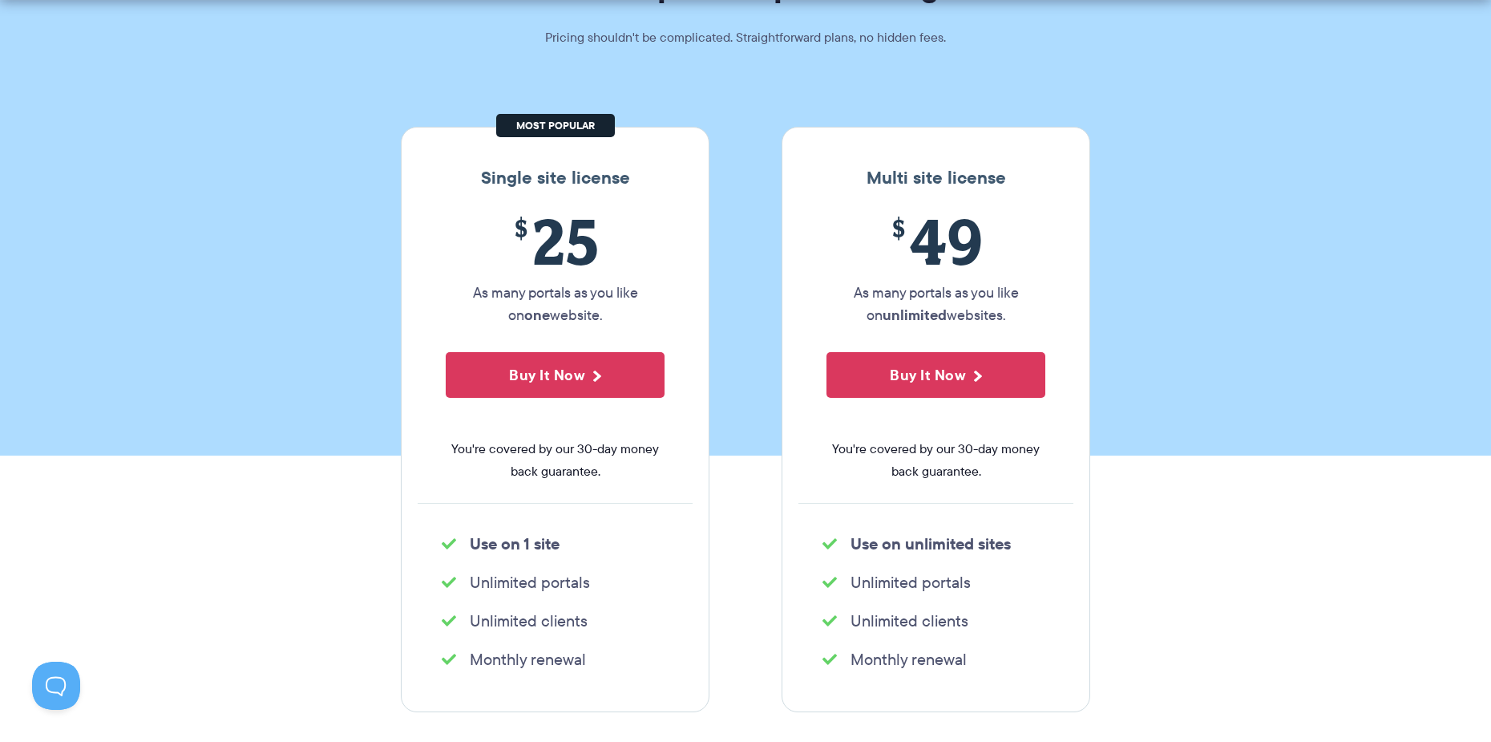
click at [1208, 376] on section "Our Super Simple Pricing Pricing shouldn't be complicated. Straightforward plan…" at bounding box center [745, 148] width 1491 height 616
click at [1196, 419] on section "Our Super Simple Pricing Pricing shouldn't be complicated. Straightforward plan…" at bounding box center [745, 148] width 1491 height 616
click at [1193, 416] on section "Our Super Simple Pricing Pricing shouldn't be complicated. Straightforward plan…" at bounding box center [745, 148] width 1491 height 616
